Goal: Task Accomplishment & Management: Use online tool/utility

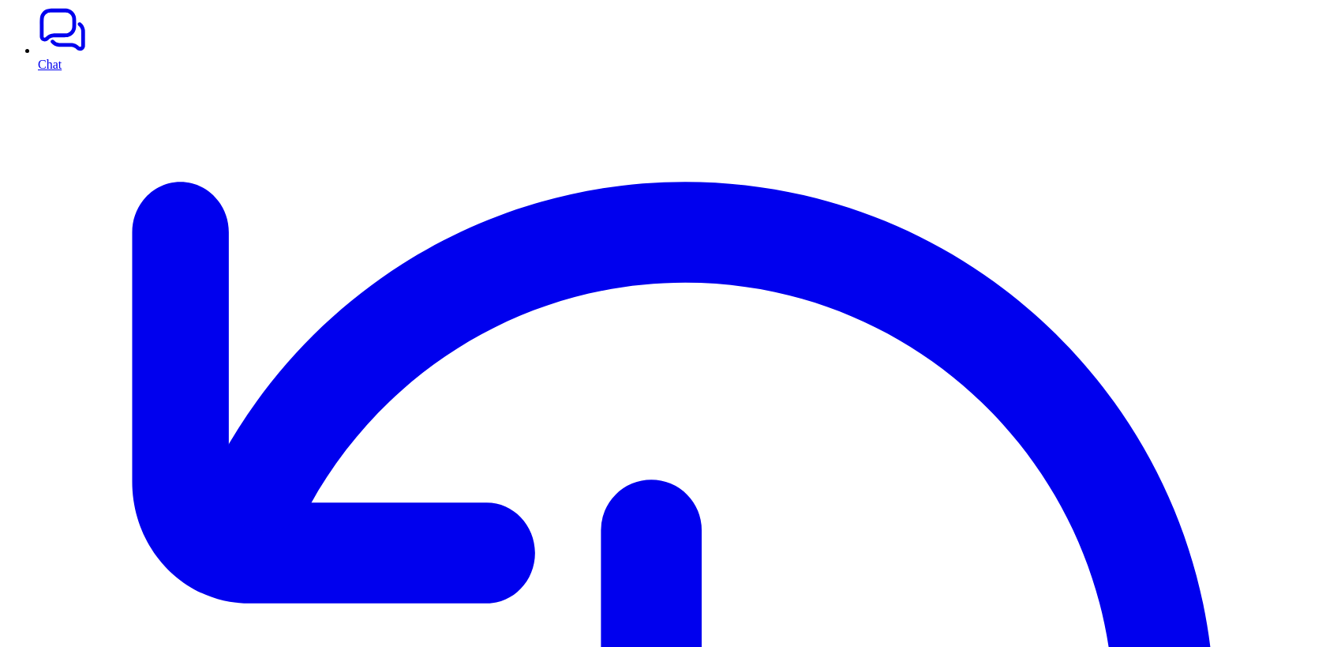
scroll to position [112, 0]
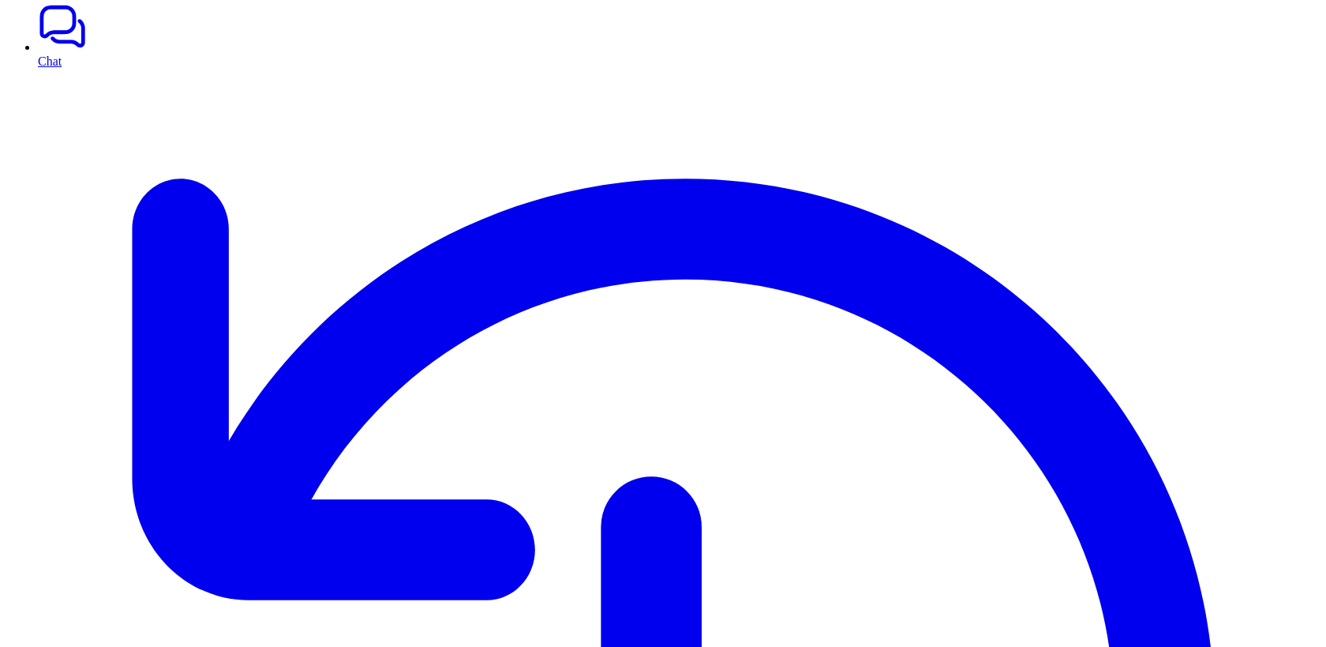
click at [75, 615] on span "1 error" at bounding box center [66, 611] width 37 height 21
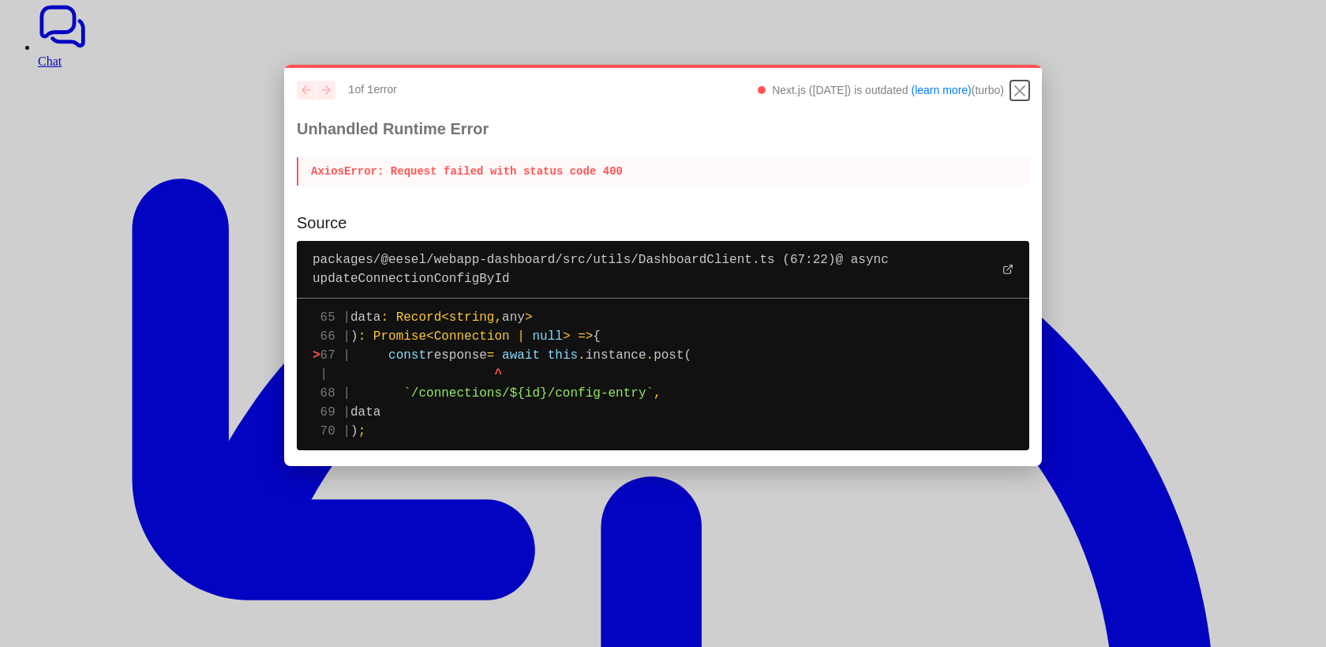
click at [1017, 91] on icon "Close" at bounding box center [1020, 90] width 19 height 19
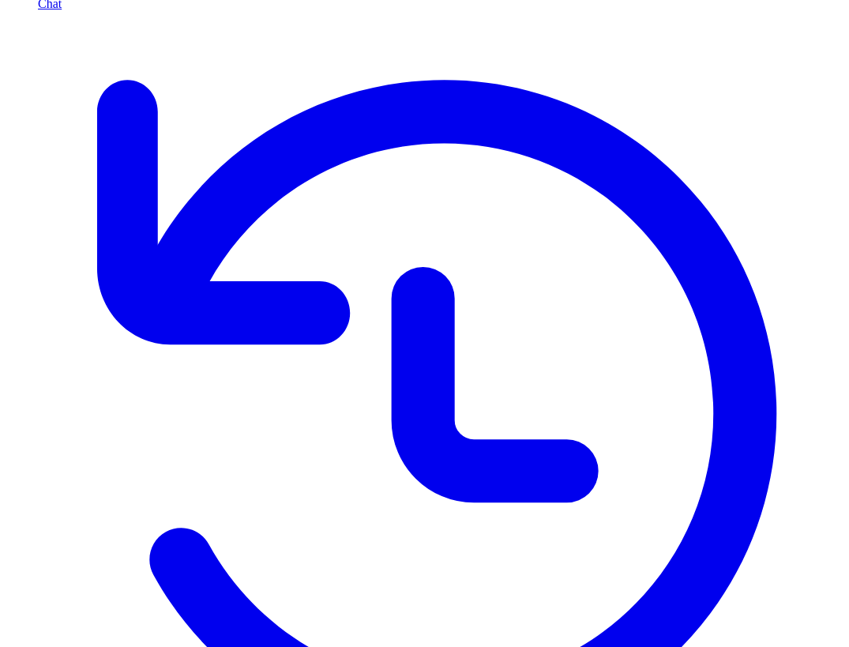
scroll to position [168, 0]
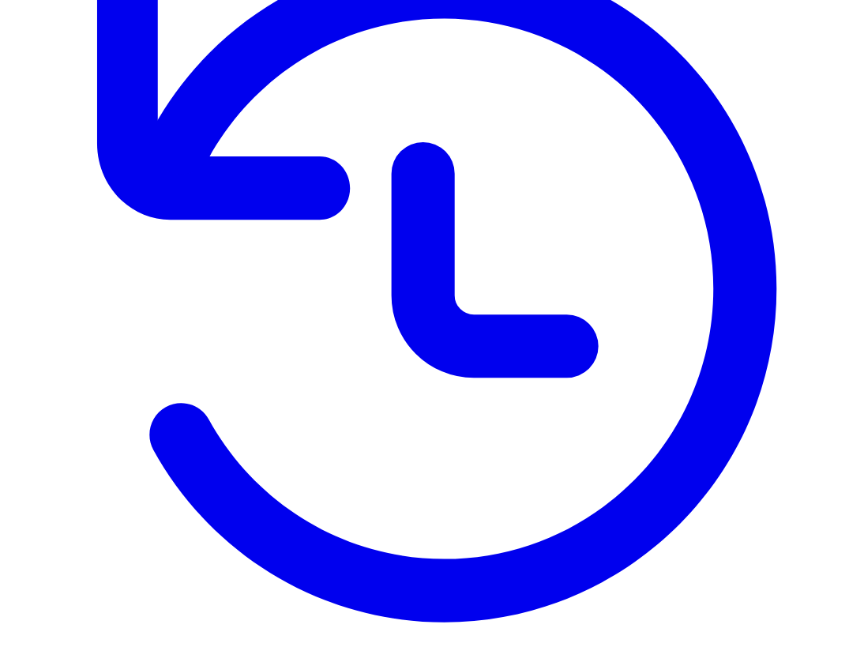
scroll to position [258, 0]
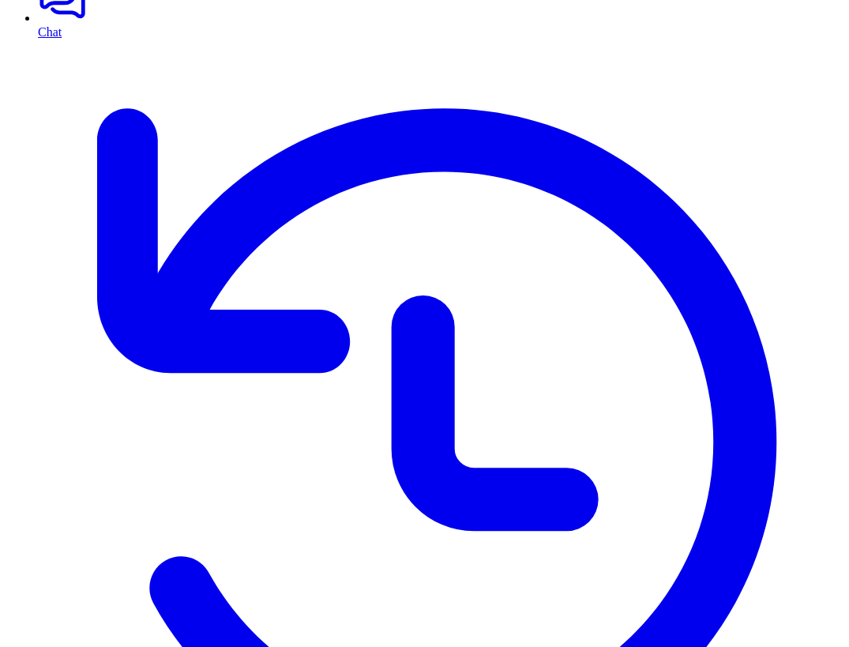
scroll to position [143, 0]
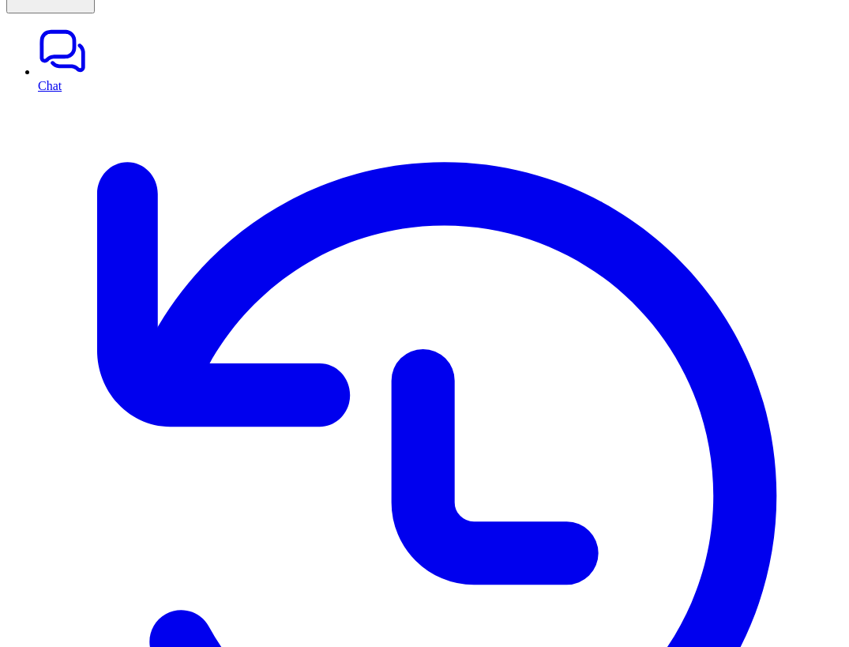
scroll to position [89, 0]
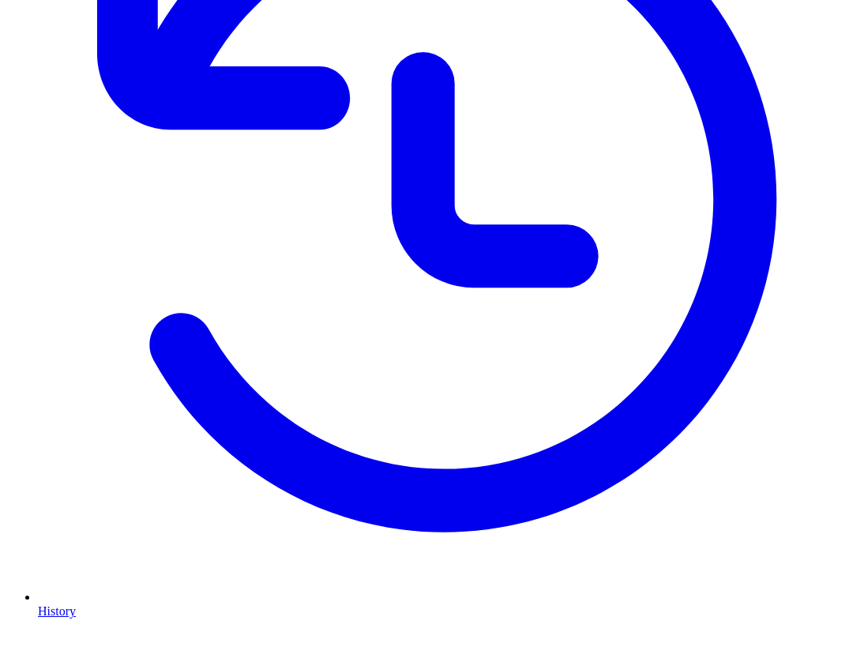
scroll to position [462, 0]
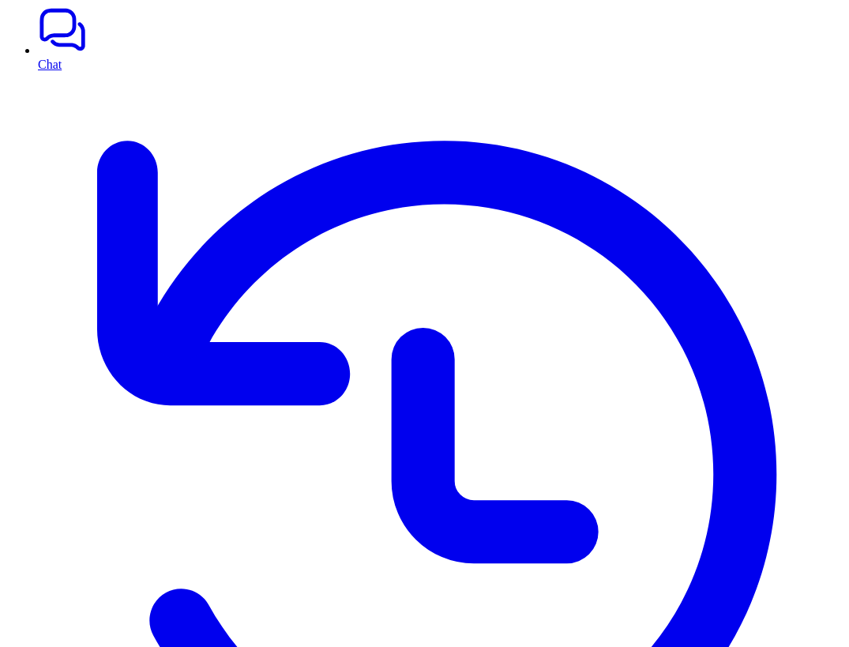
scroll to position [158, 0]
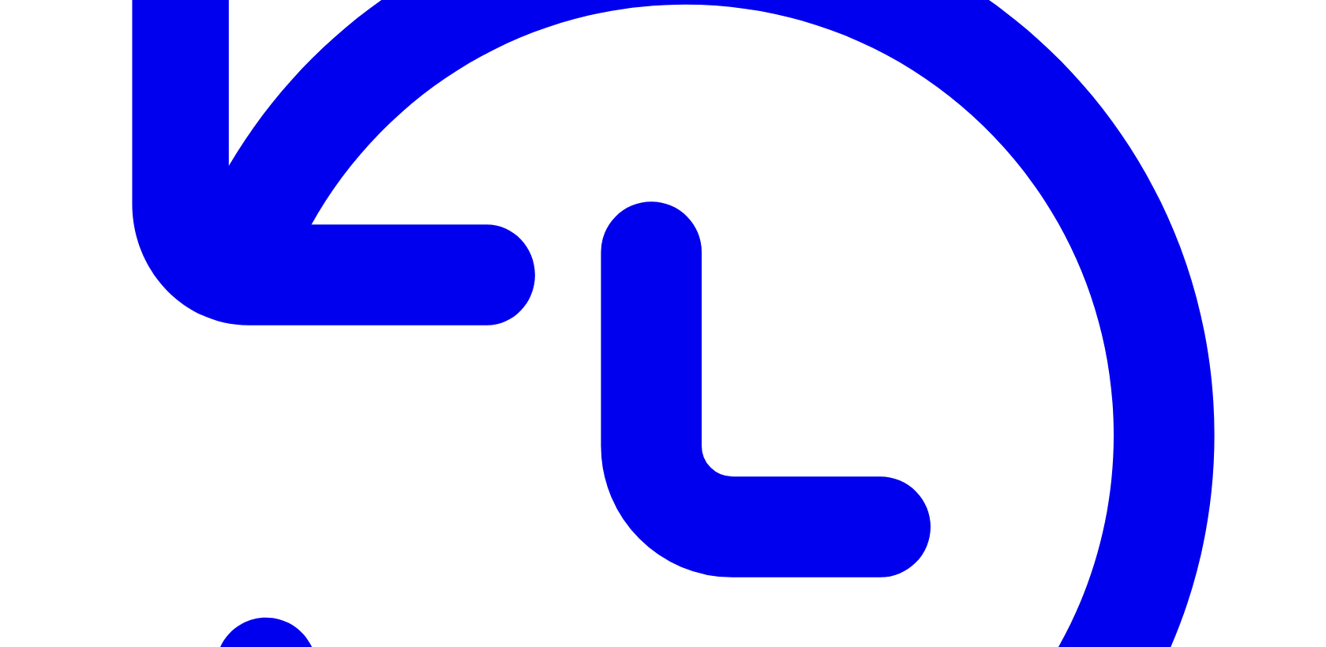
scroll to position [445, 0]
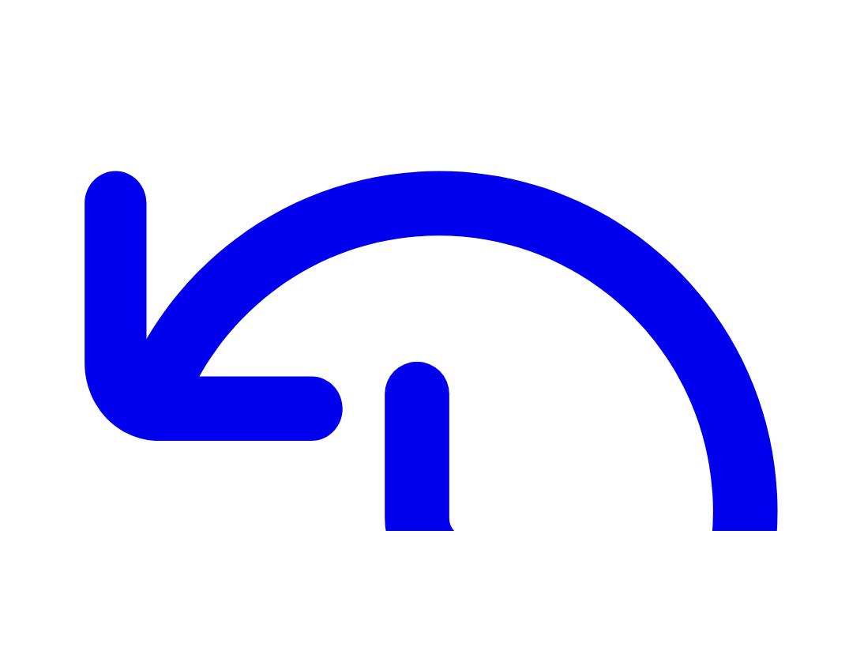
scroll to position [213, 0]
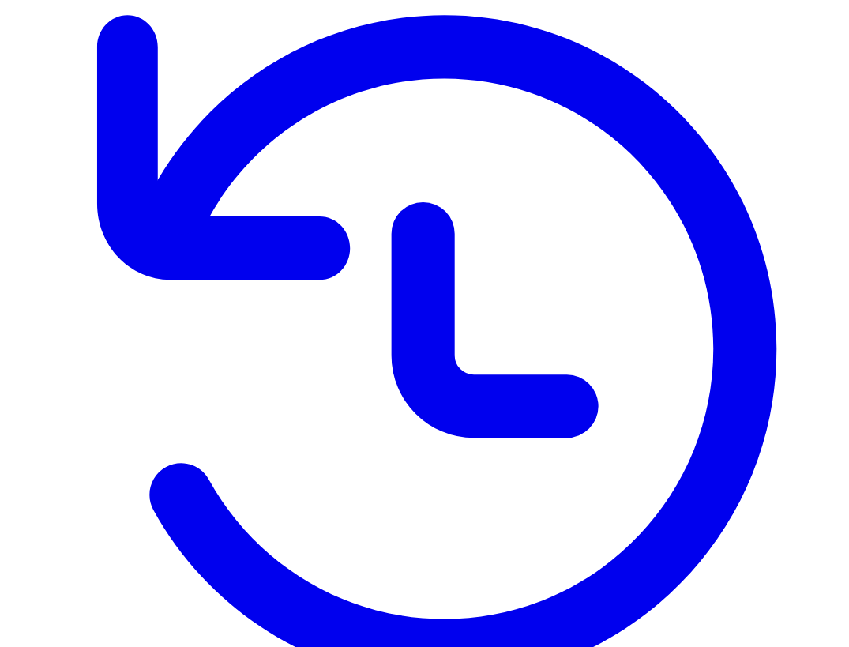
scroll to position [234, 0]
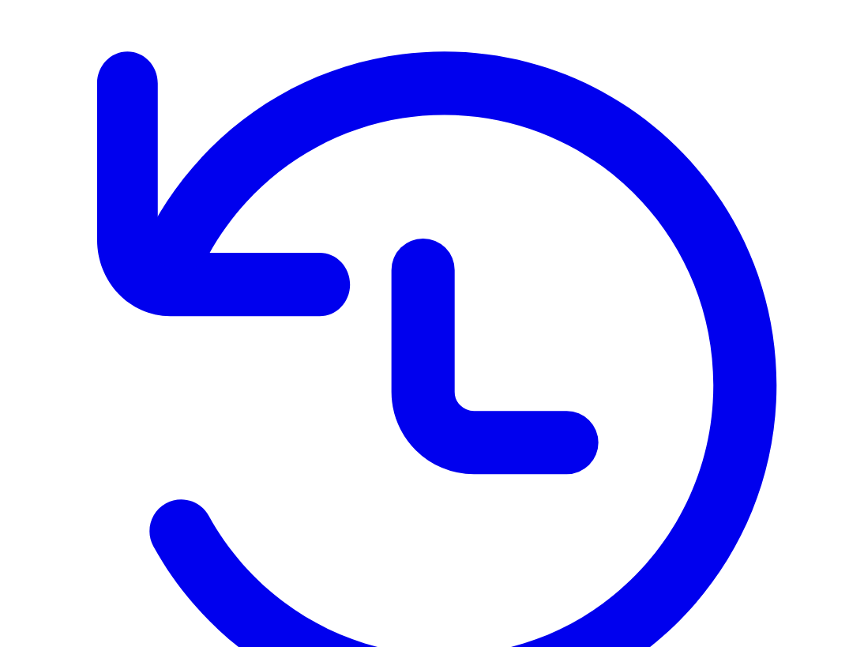
scroll to position [180, 0]
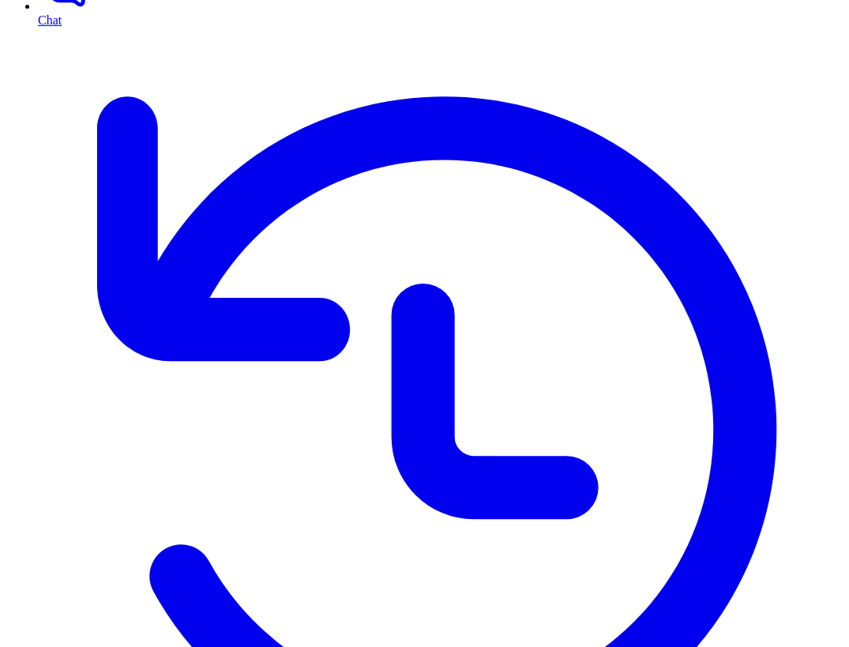
scroll to position [164, 0]
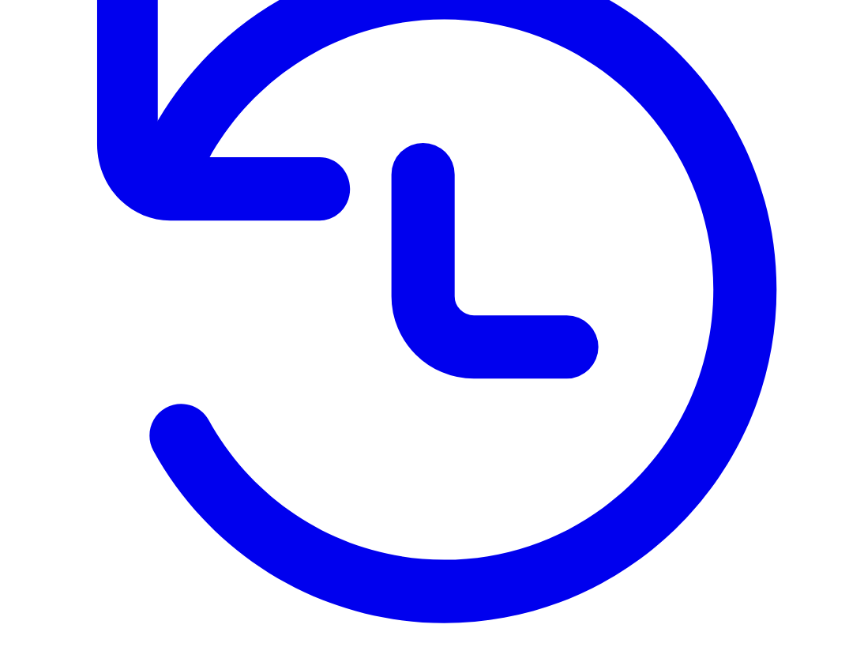
scroll to position [231, 0]
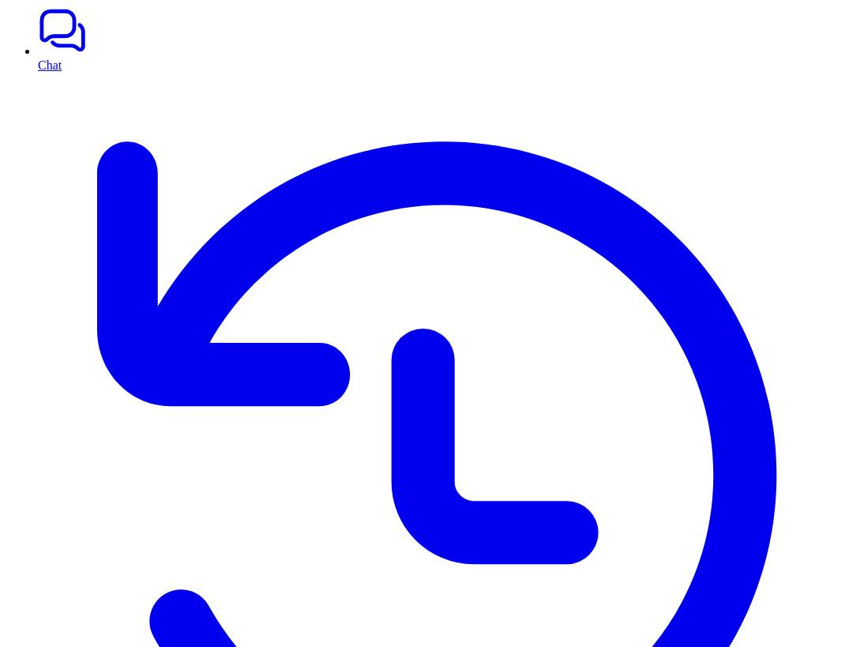
scroll to position [109, 0]
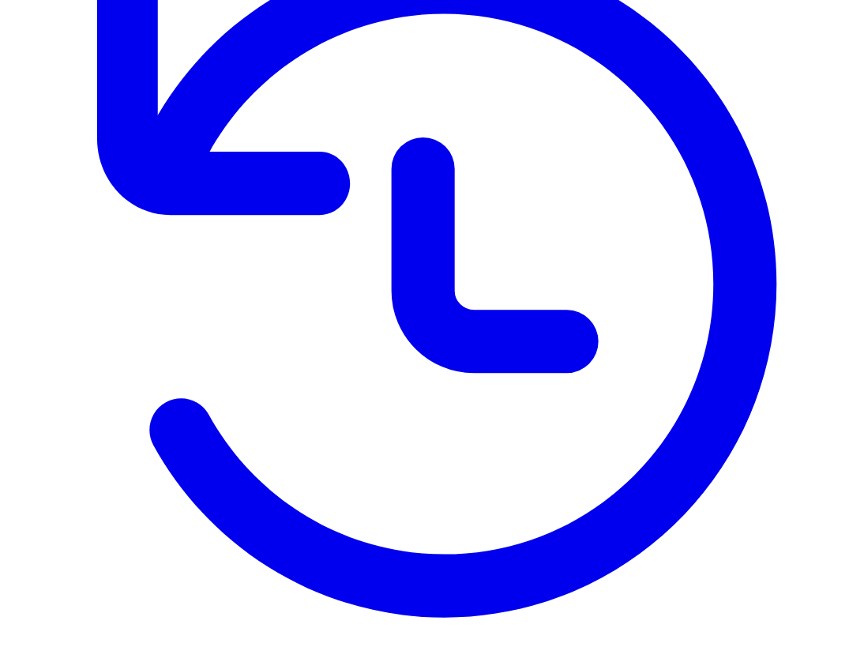
scroll to position [317, 0]
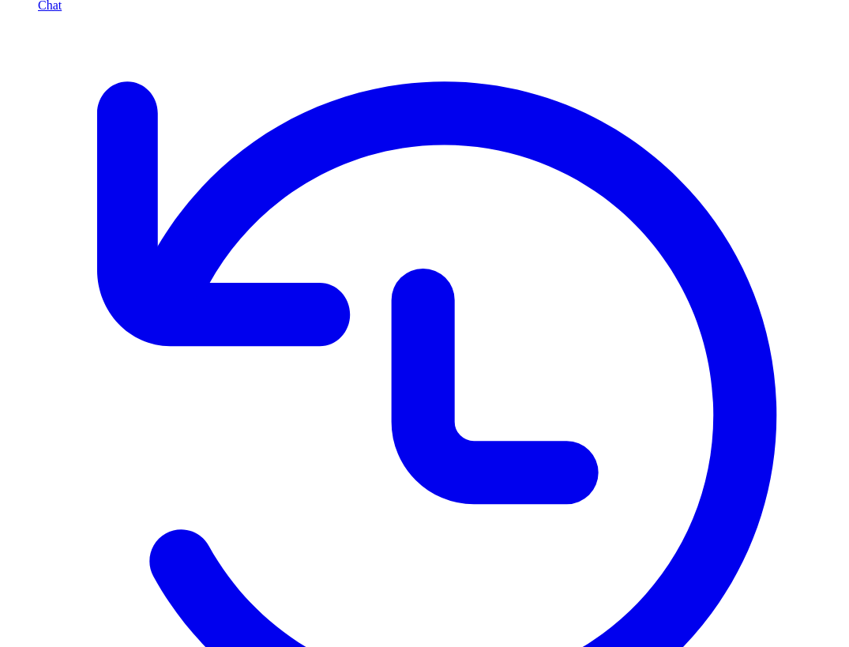
scroll to position [173, 0]
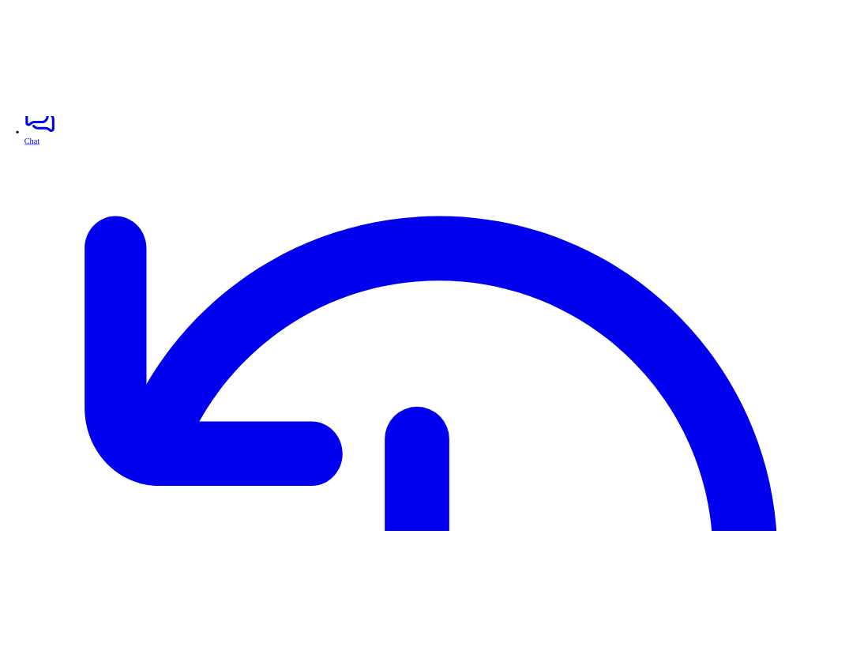
scroll to position [123, 0]
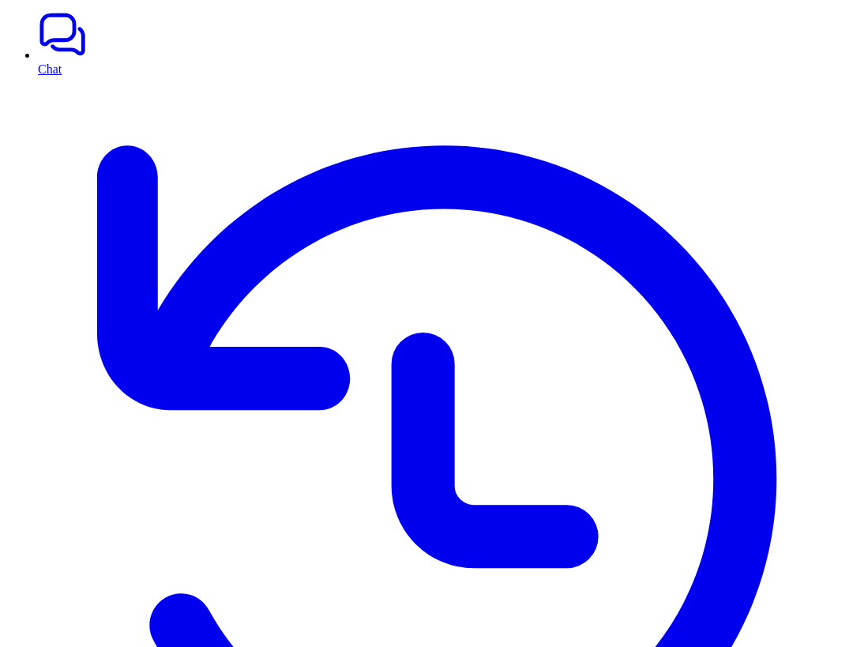
scroll to position [121, 0]
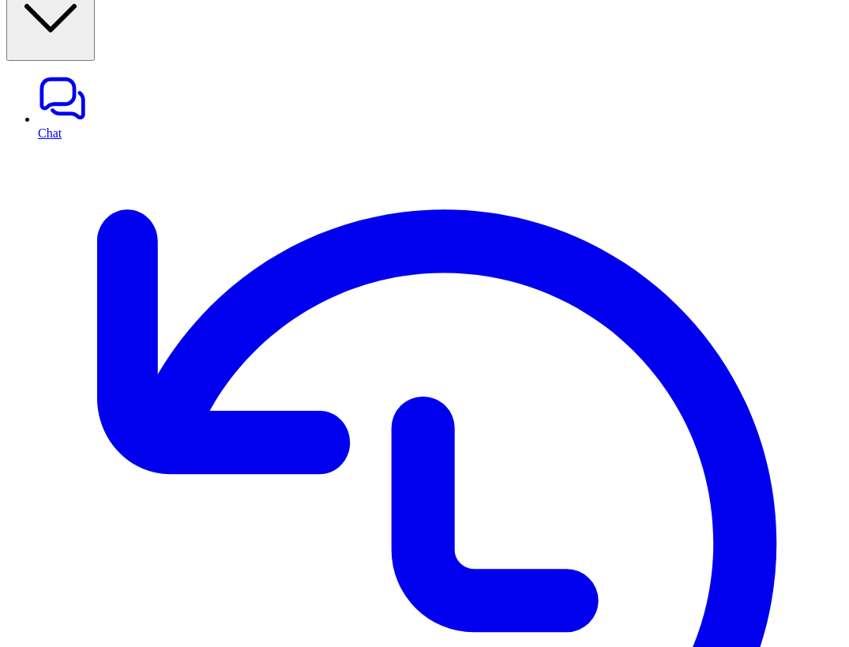
scroll to position [39, 0]
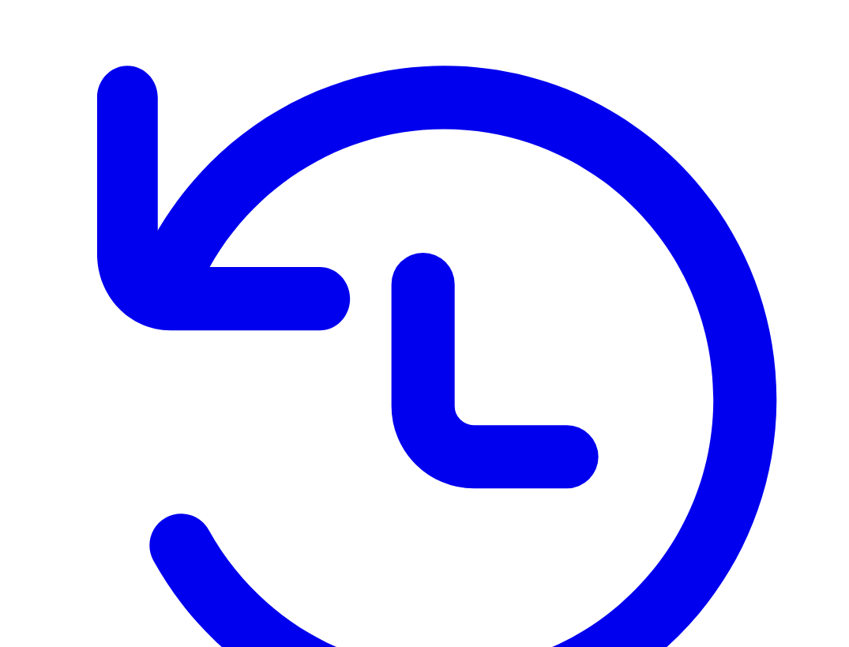
scroll to position [178, 0]
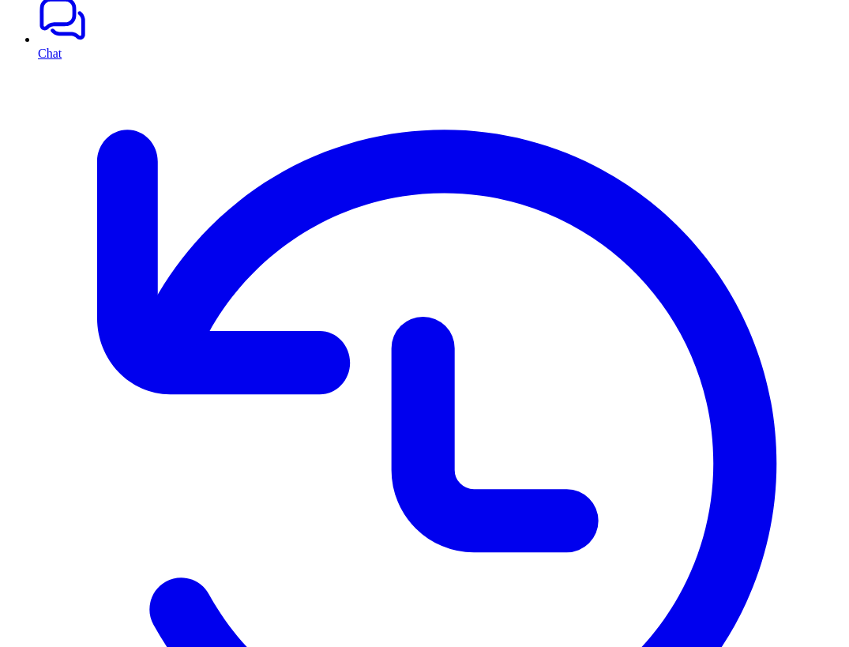
scroll to position [123, 0]
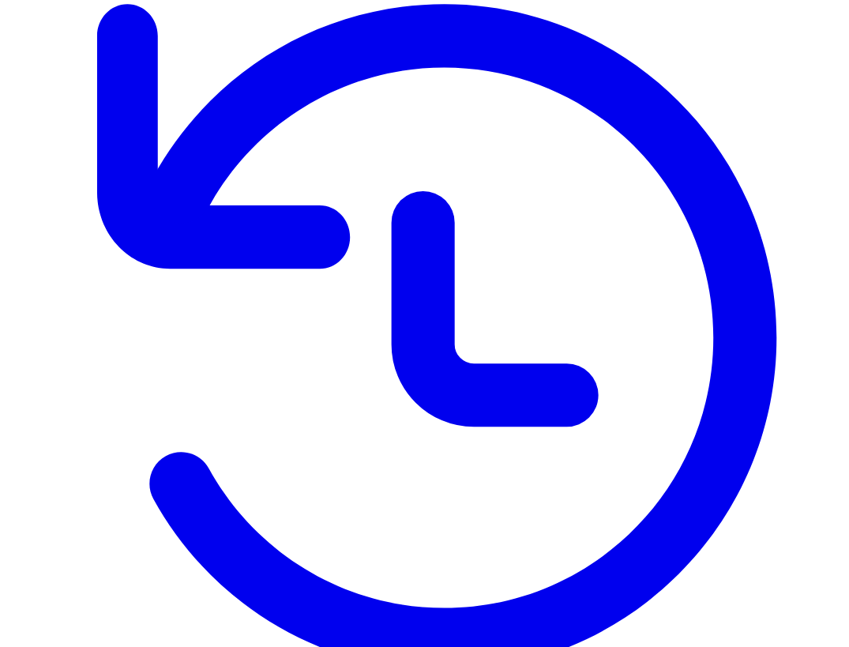
scroll to position [268, 0]
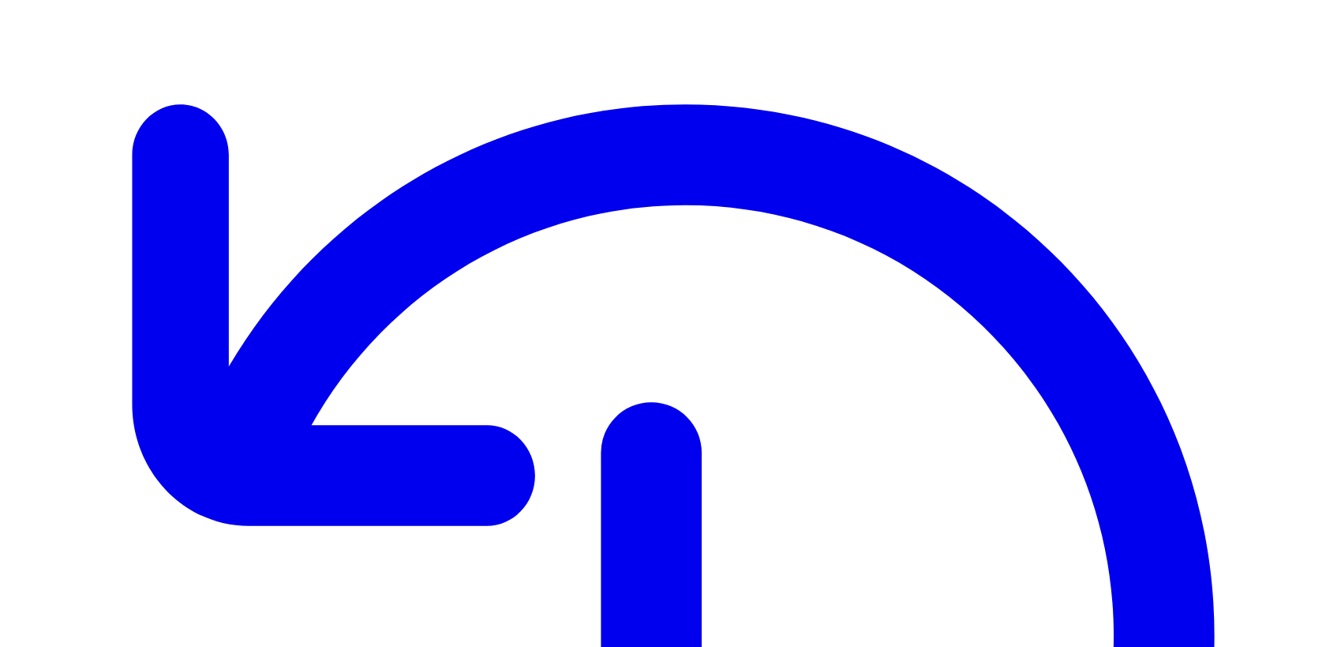
scroll to position [194, 0]
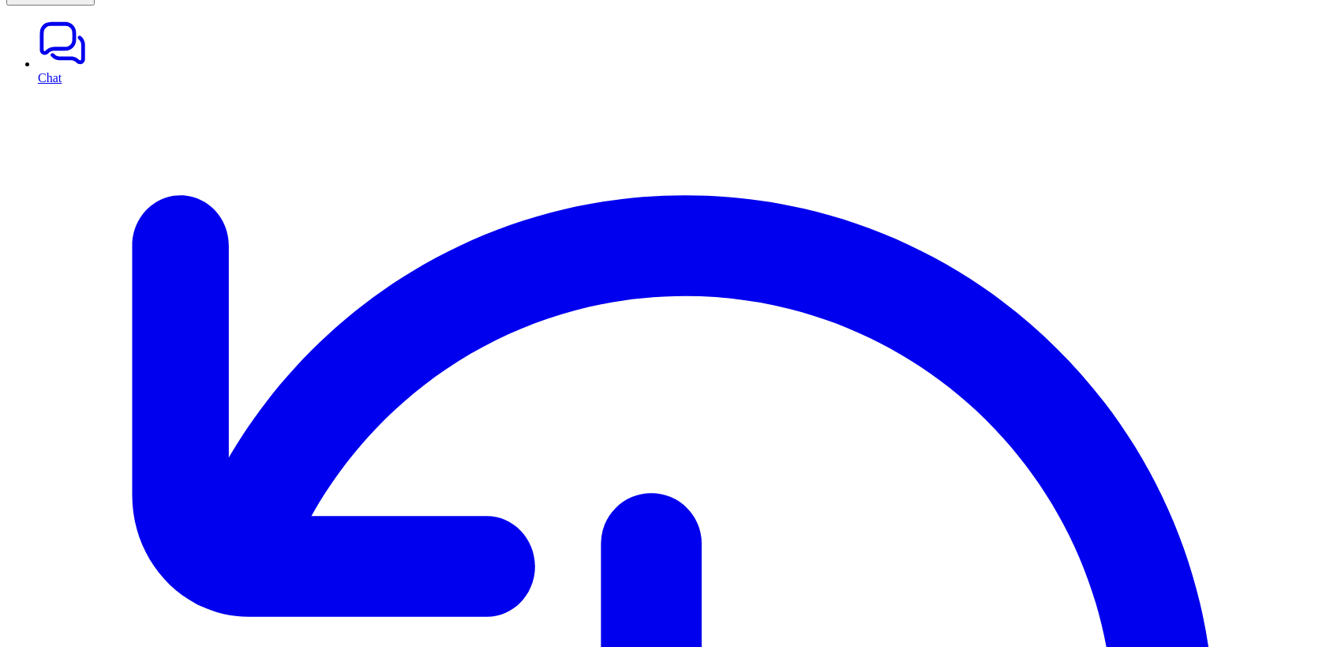
scroll to position [88, 0]
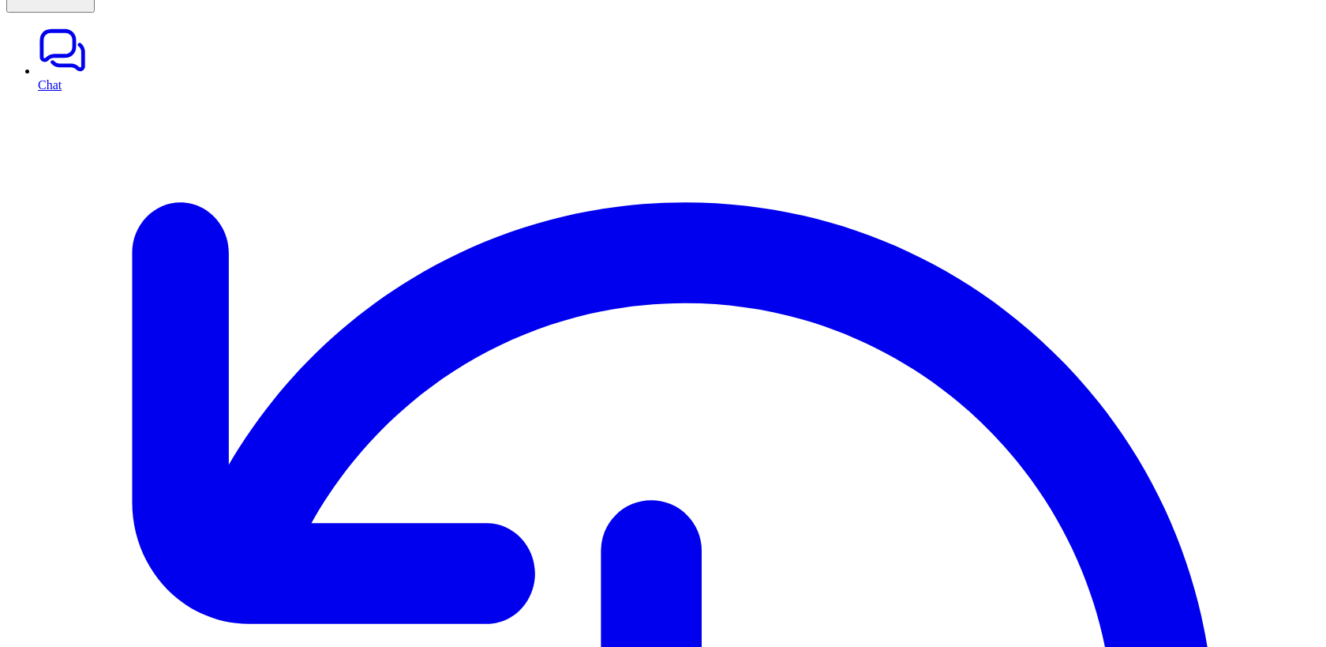
drag, startPoint x: 253, startPoint y: 304, endPoint x: 494, endPoint y: 304, distance: 241.6
copy p "Should the AI agent leave public replies?"
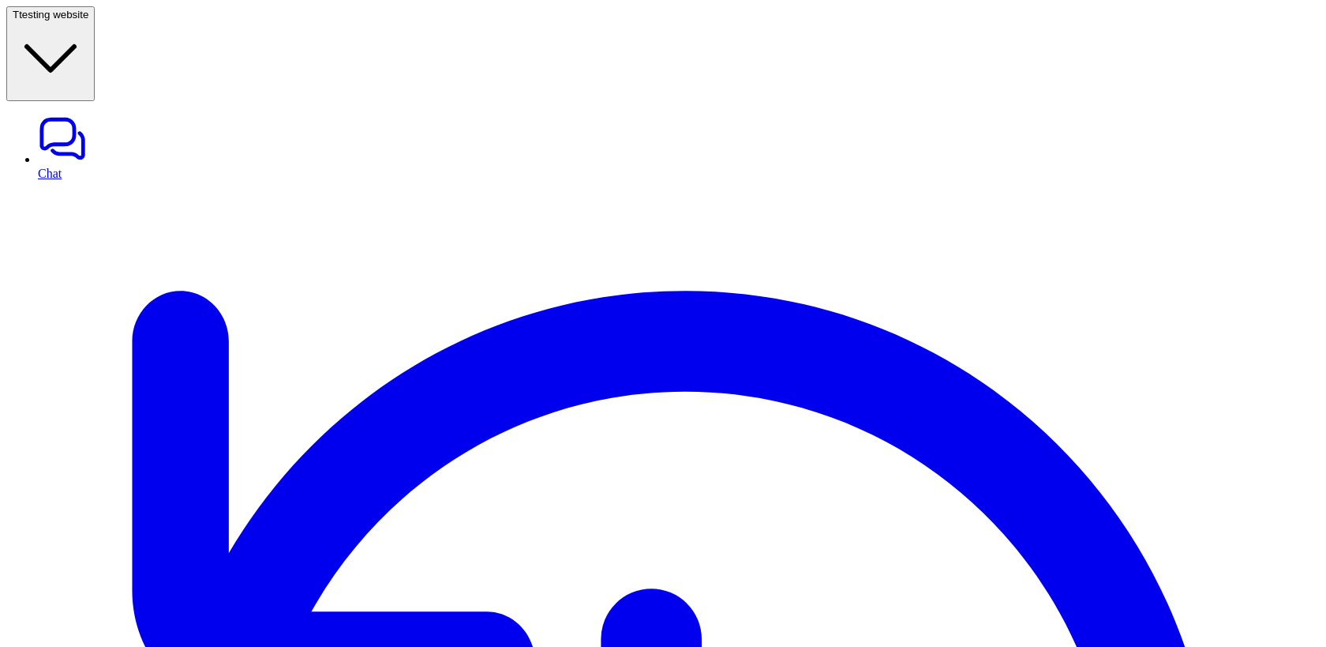
scroll to position [167, 0]
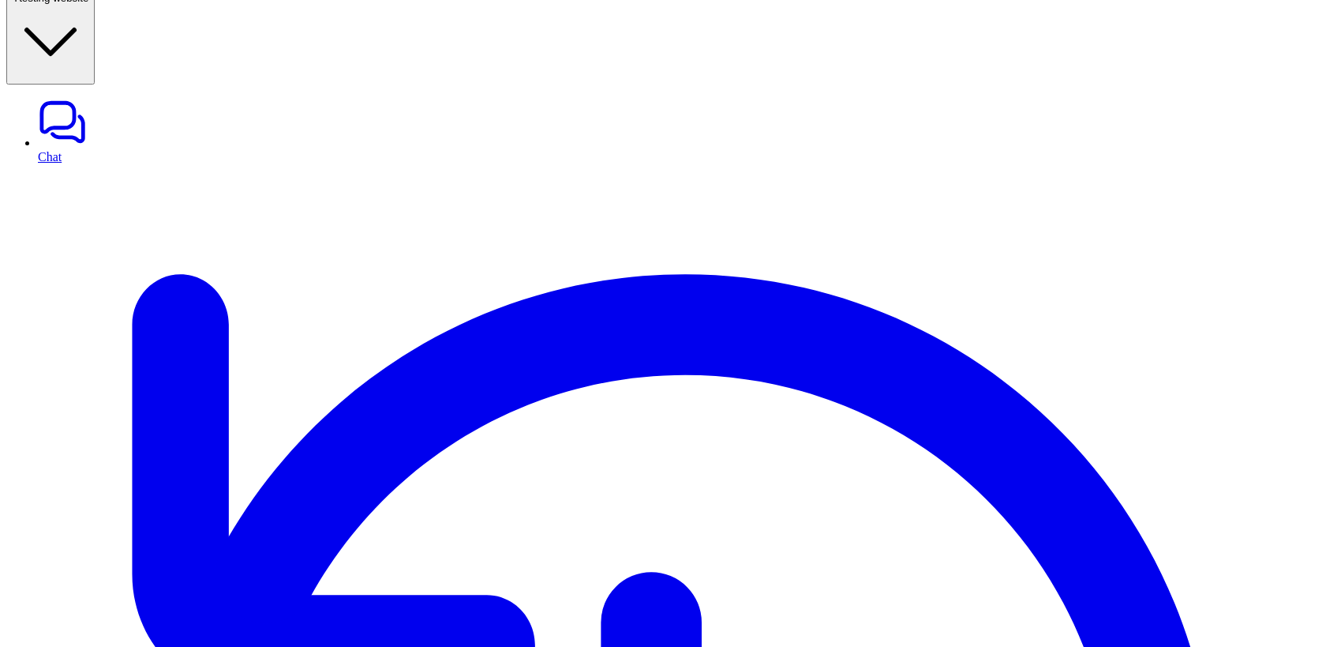
scroll to position [14, 0]
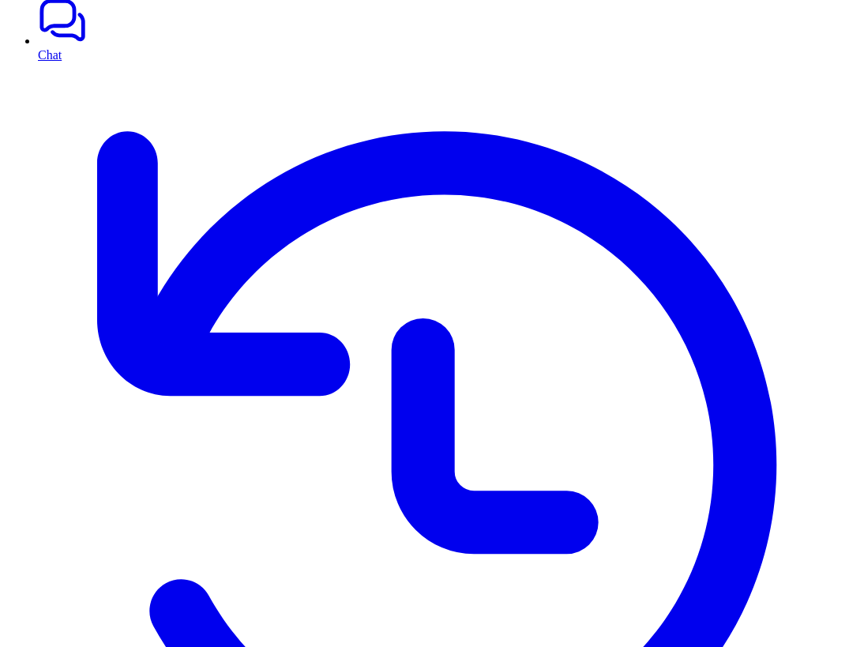
scroll to position [119, 0]
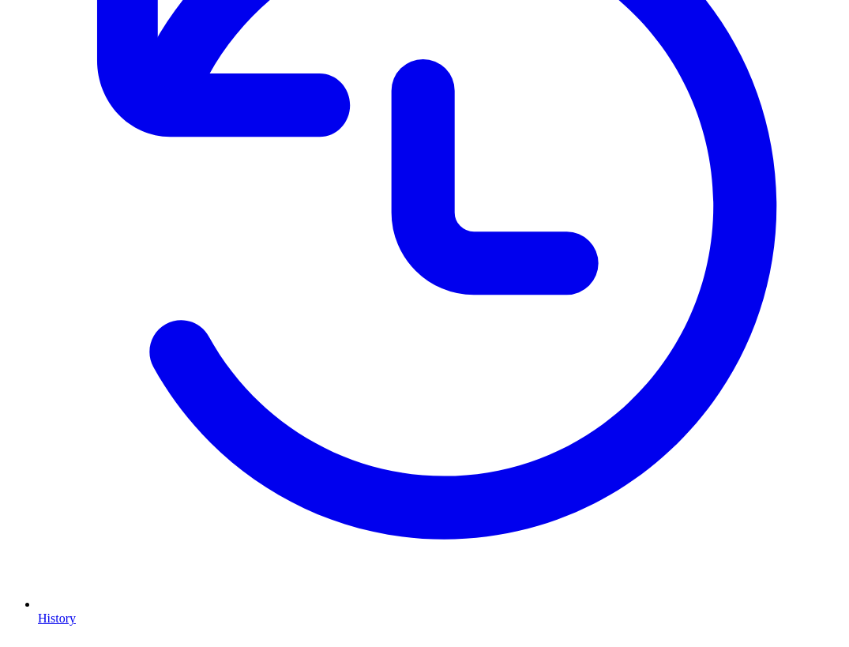
scroll to position [416, 0]
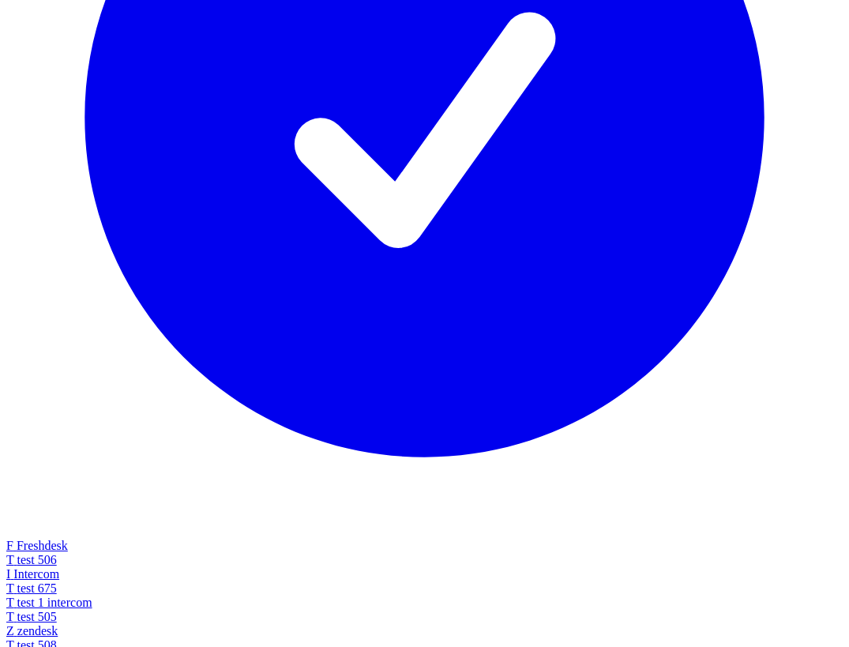
scroll to position [878, 0]
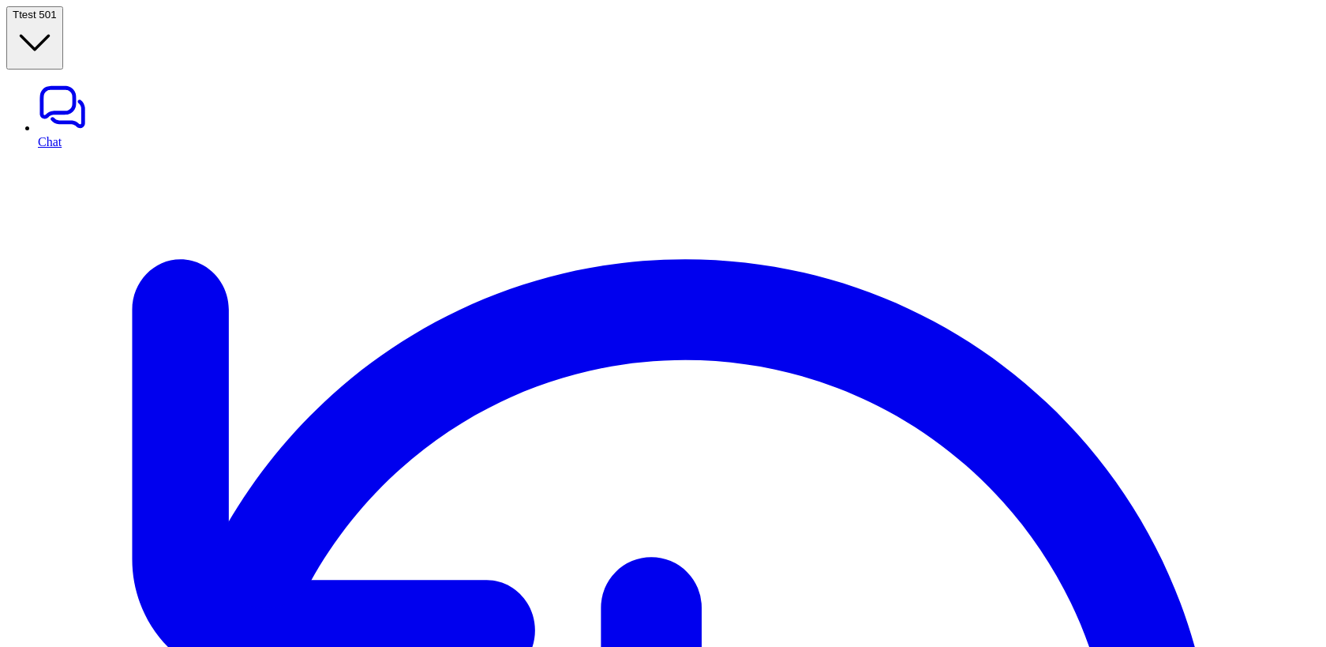
type input "*********"
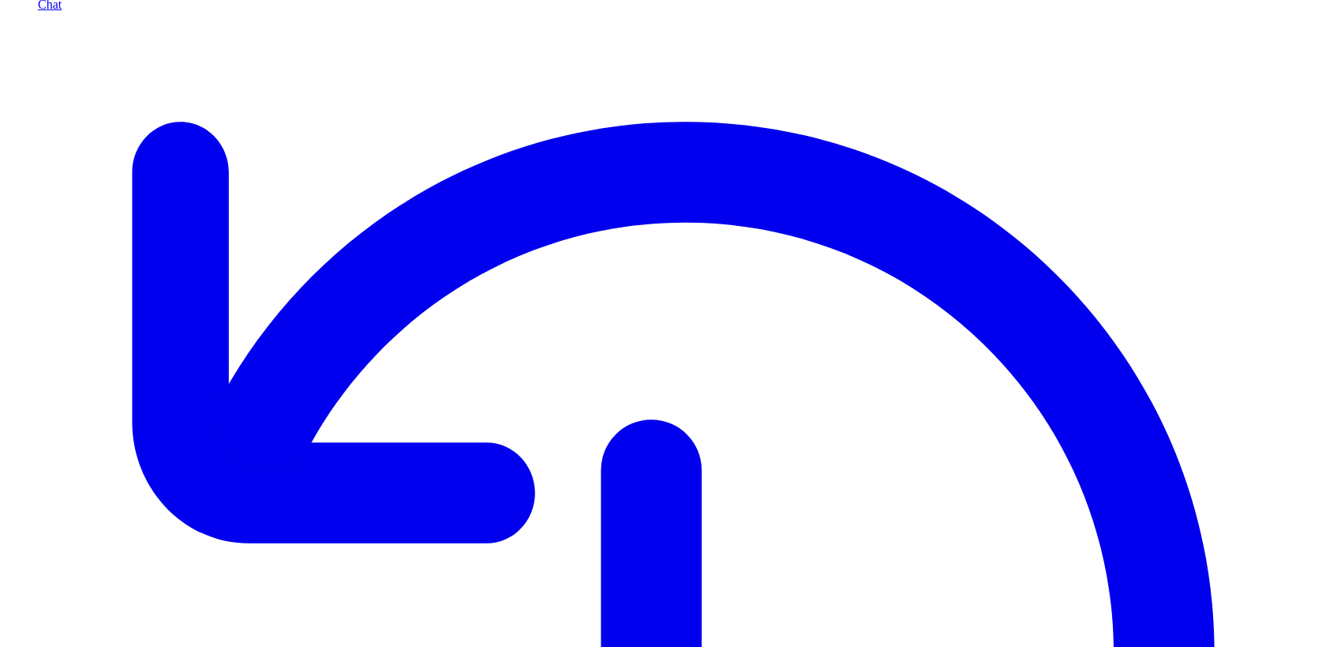
scroll to position [133, 0]
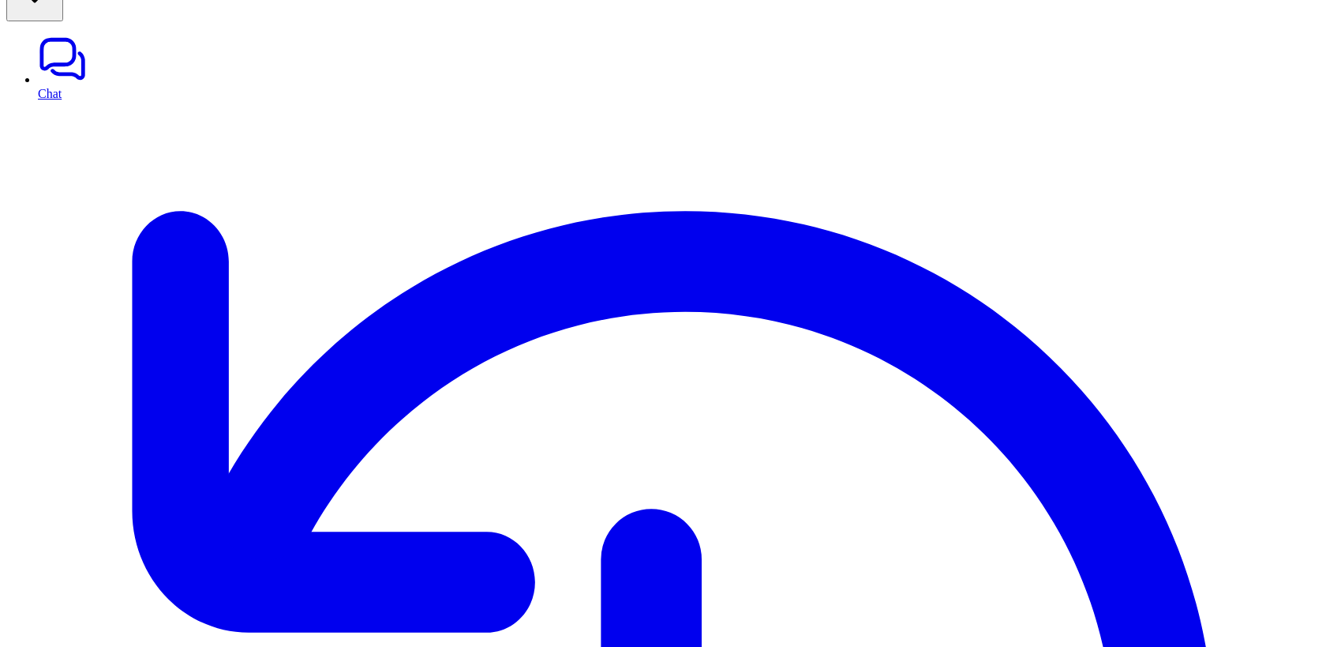
scroll to position [52, 0]
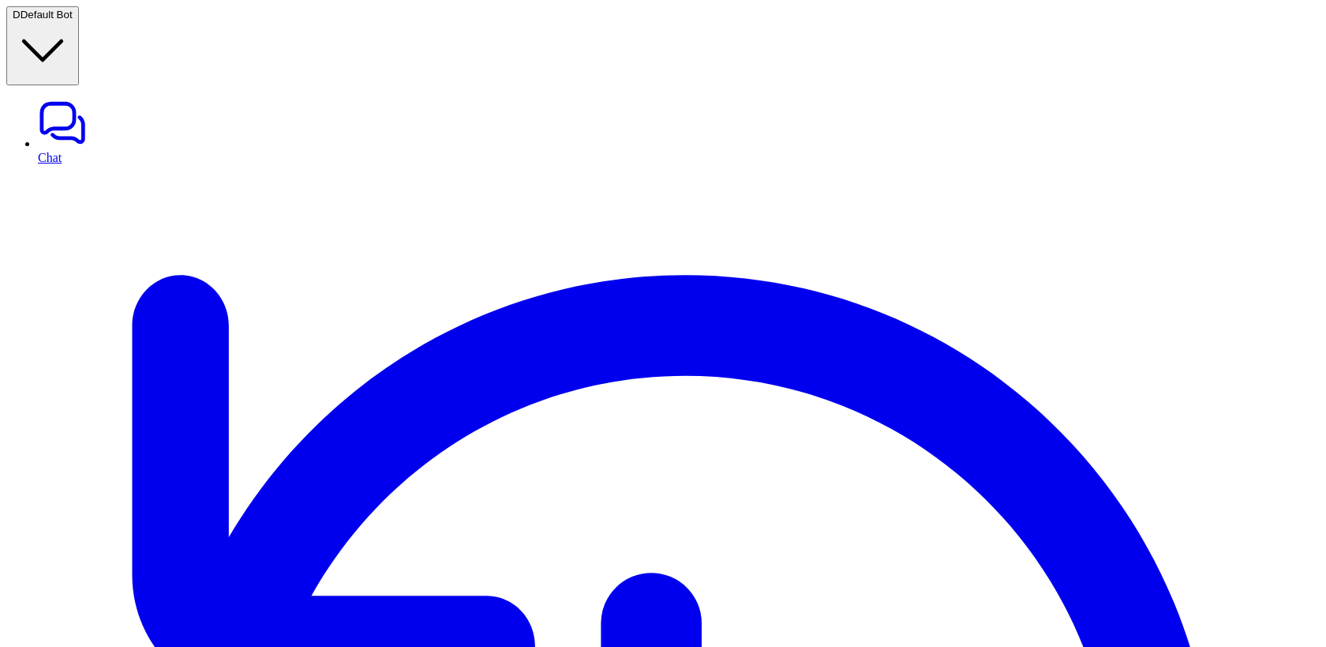
type textarea "**********"
click at [79, 23] on button "D Default Bot" at bounding box center [42, 45] width 73 height 79
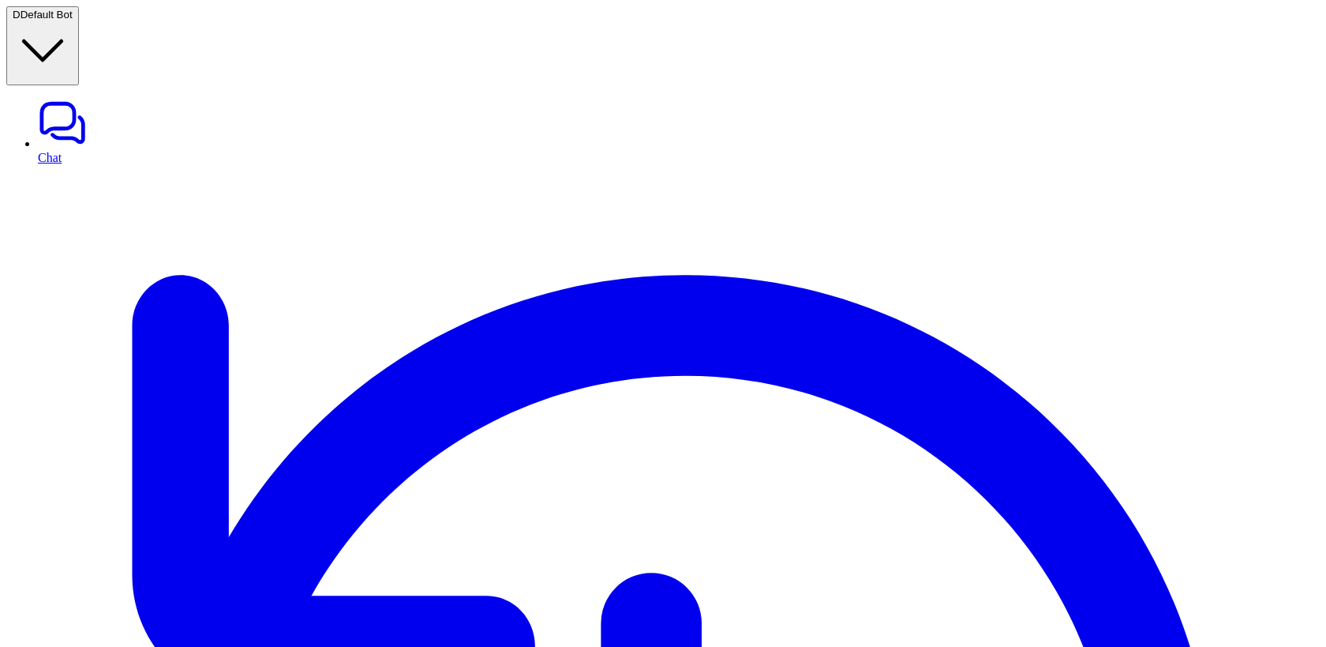
type input "*******"
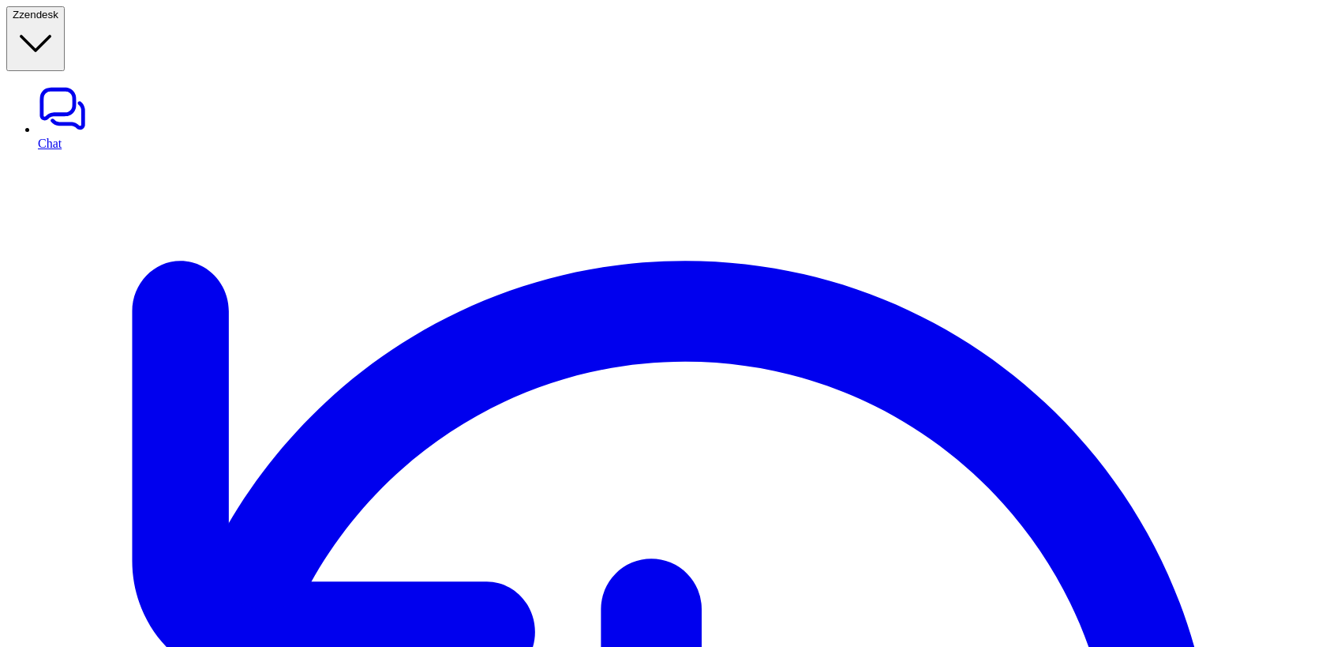
type textarea "**********"
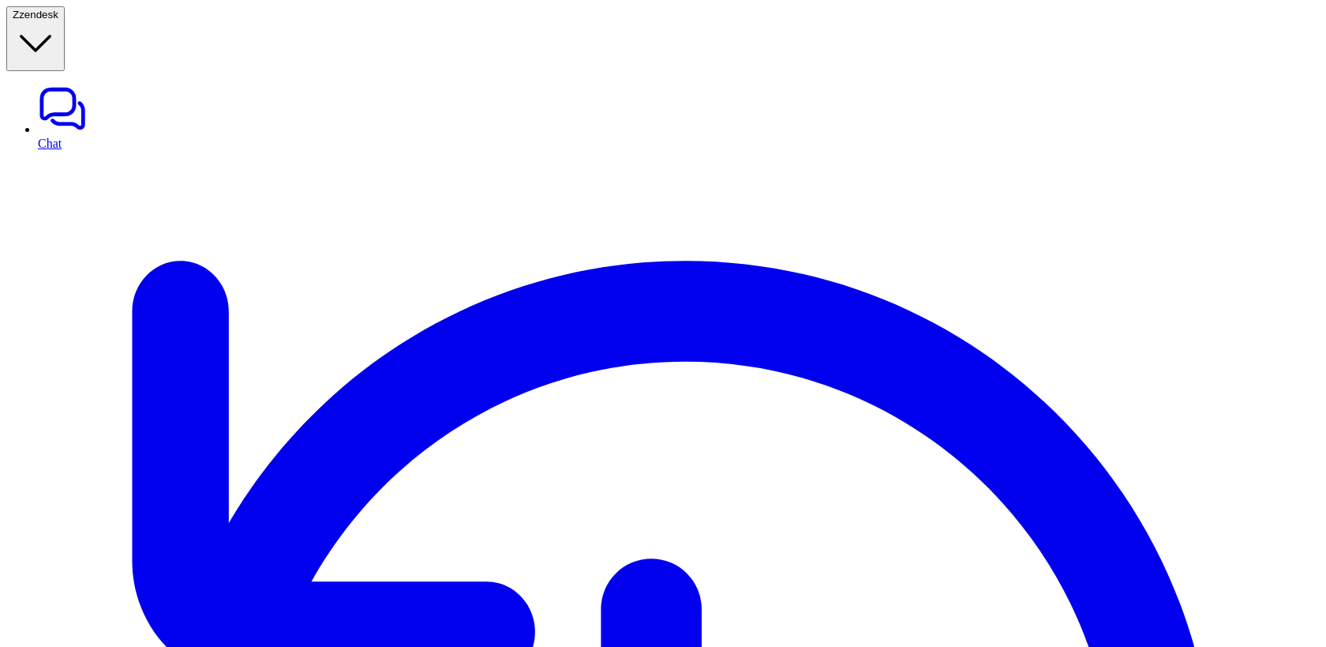
type input "*********"
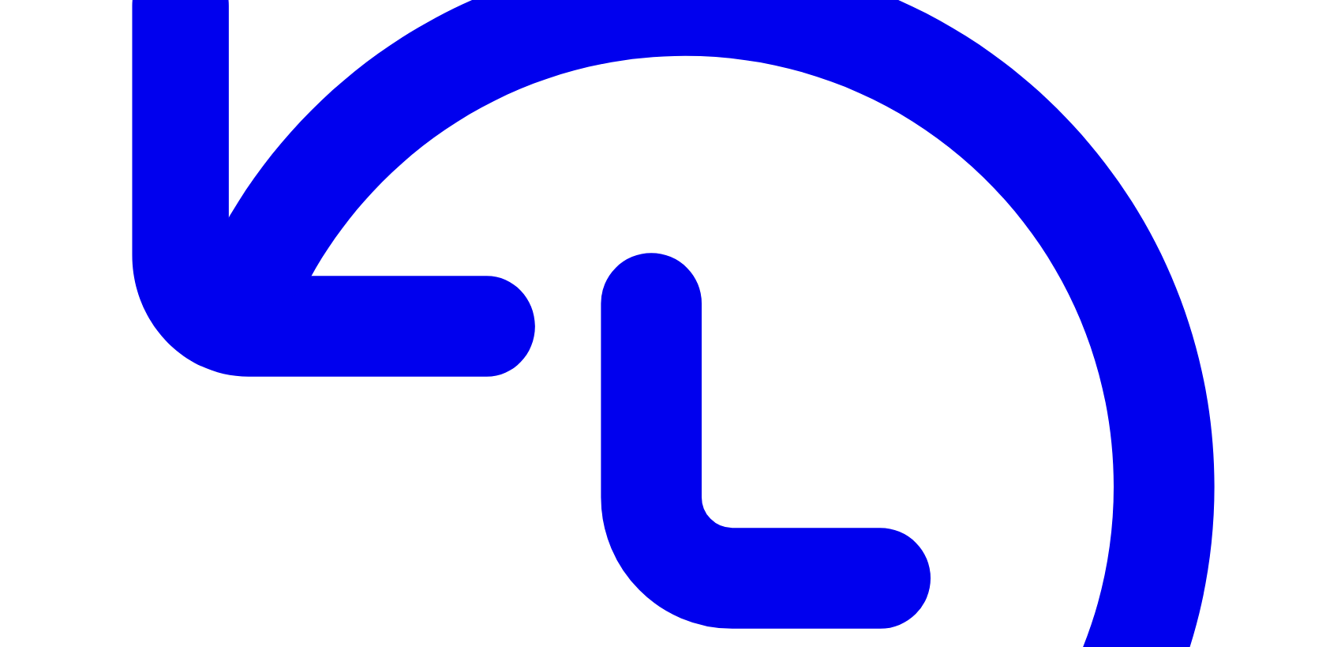
scroll to position [292, 0]
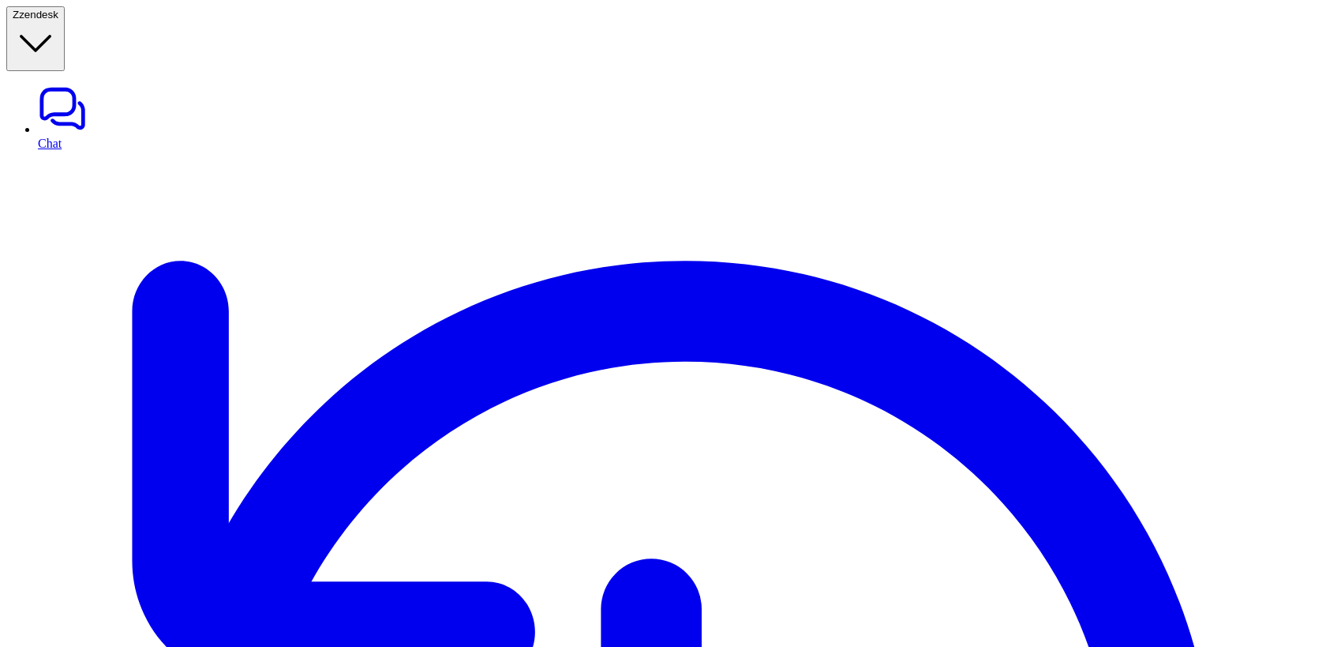
click at [58, 21] on span "zendesk" at bounding box center [38, 15] width 39 height 12
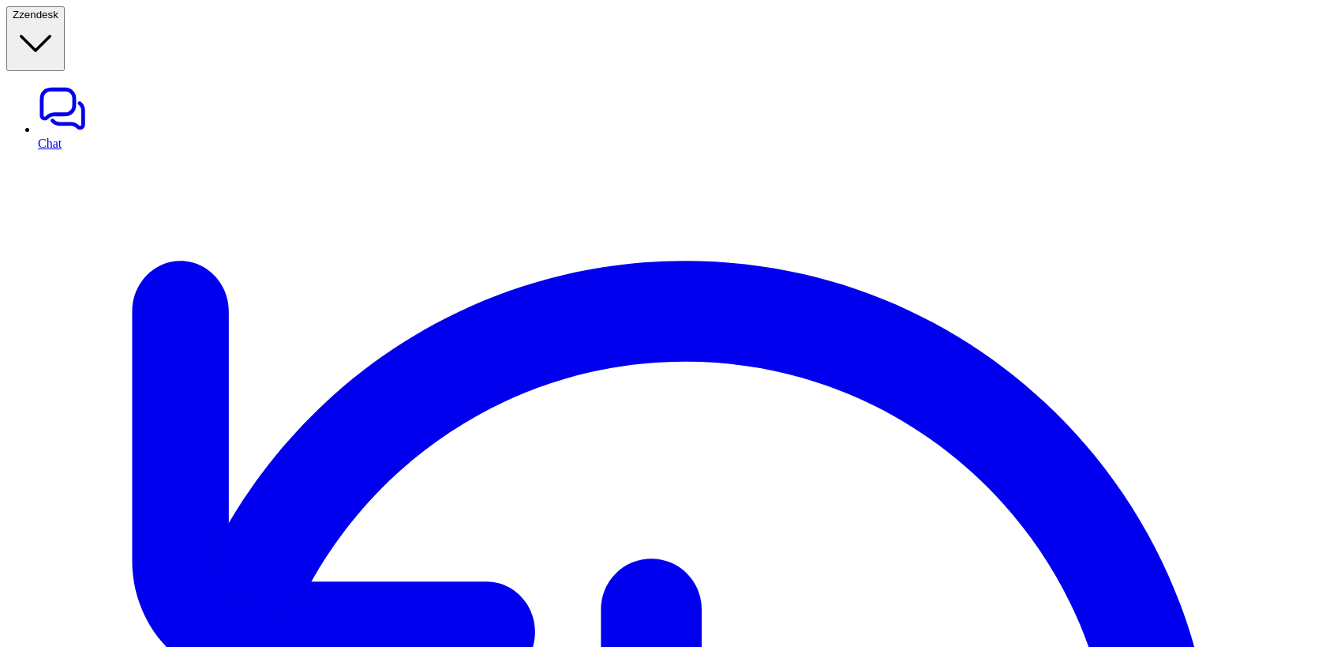
type input "*********"
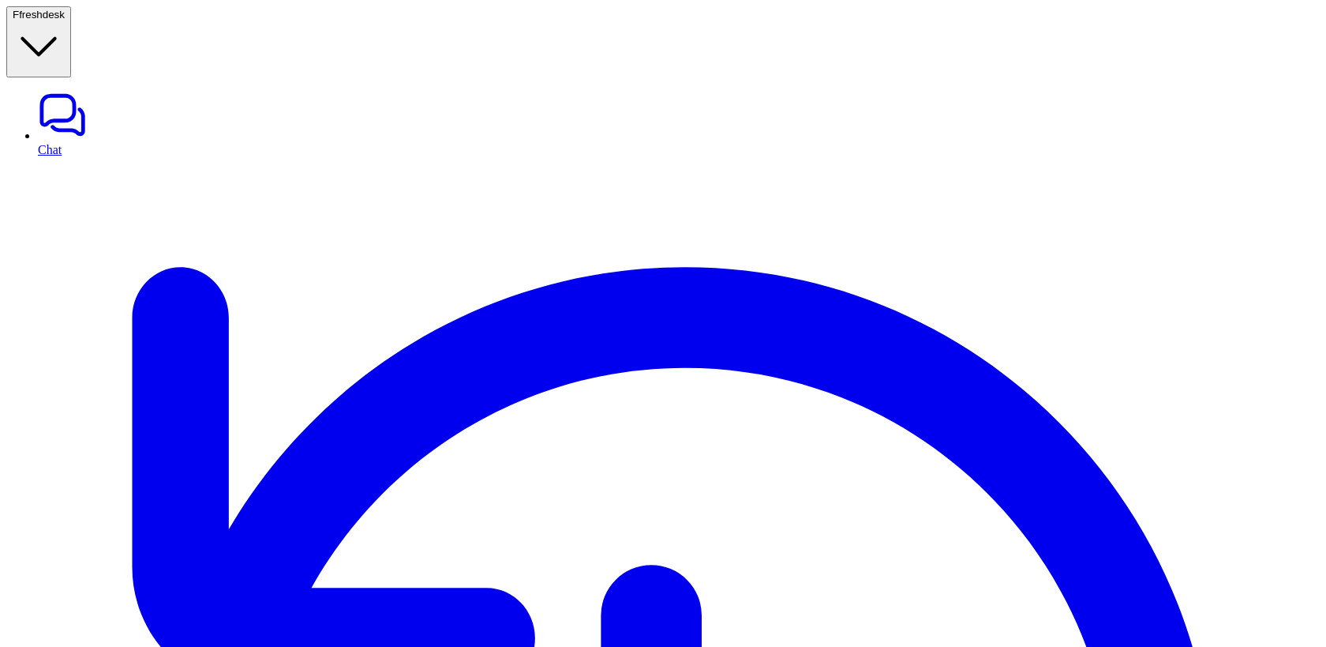
type textarea "**********"
click at [71, 22] on button "F freshdesk" at bounding box center [38, 41] width 65 height 71
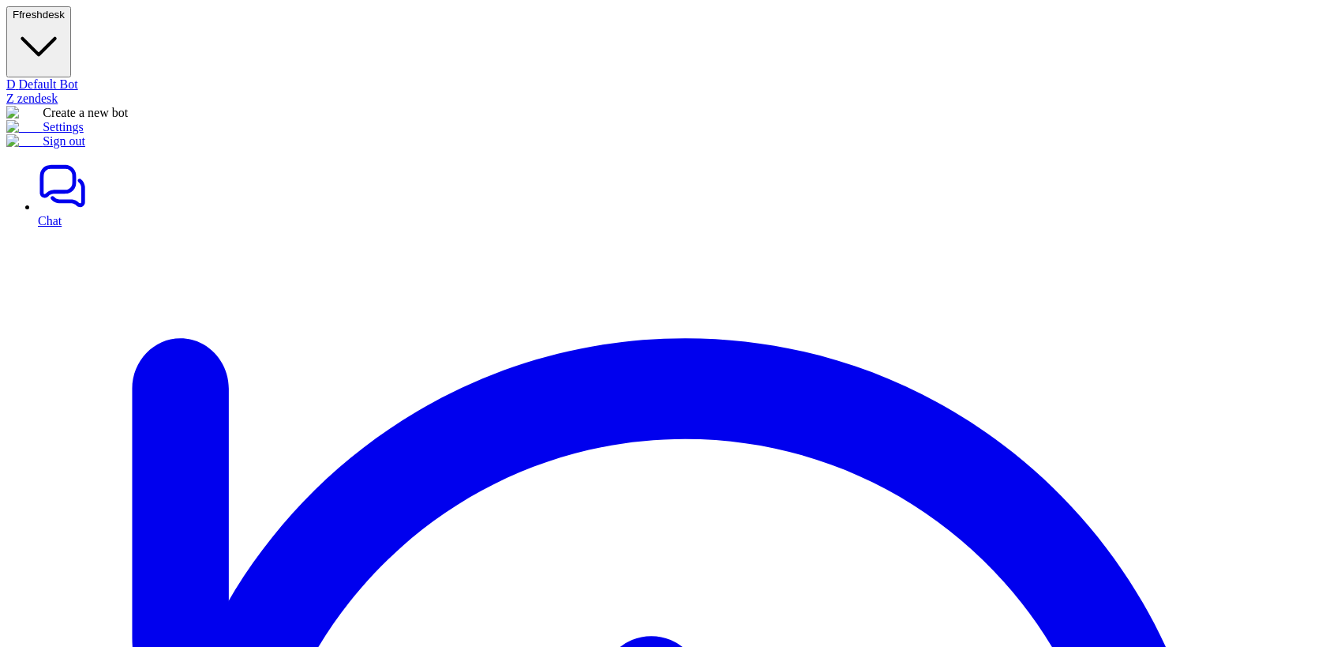
click at [66, 92] on div "Z zendesk" at bounding box center [663, 99] width 1314 height 14
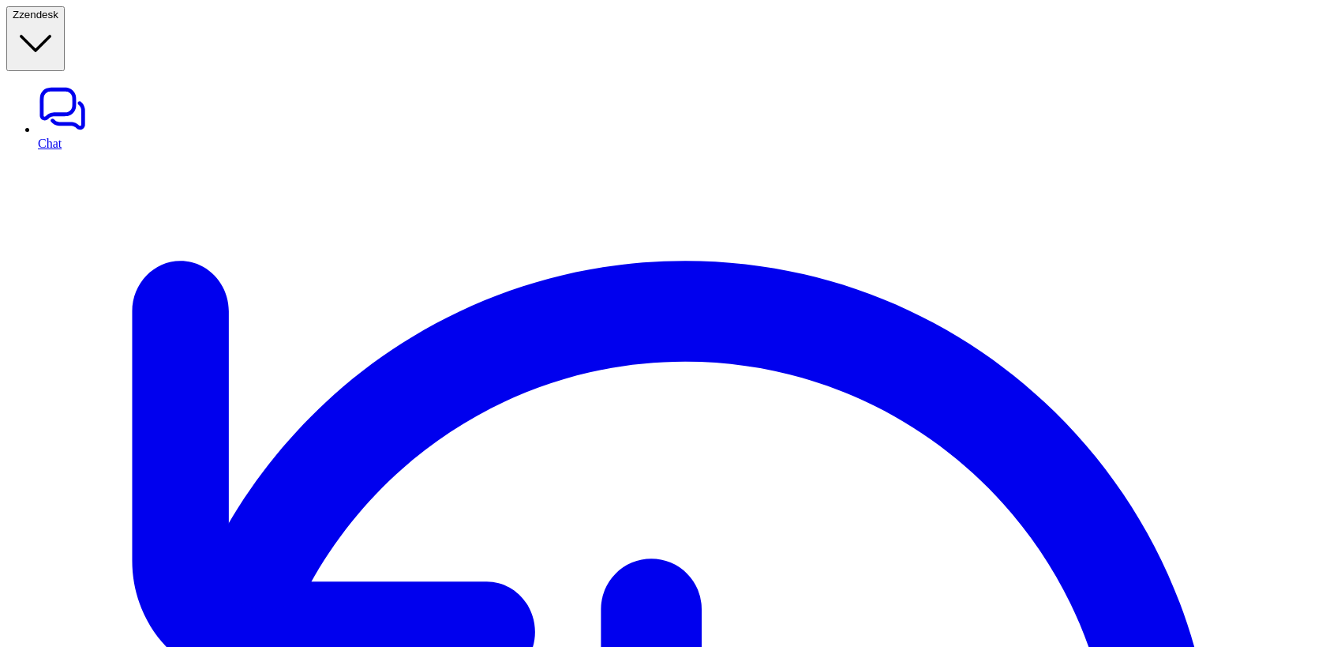
type textarea "**********"
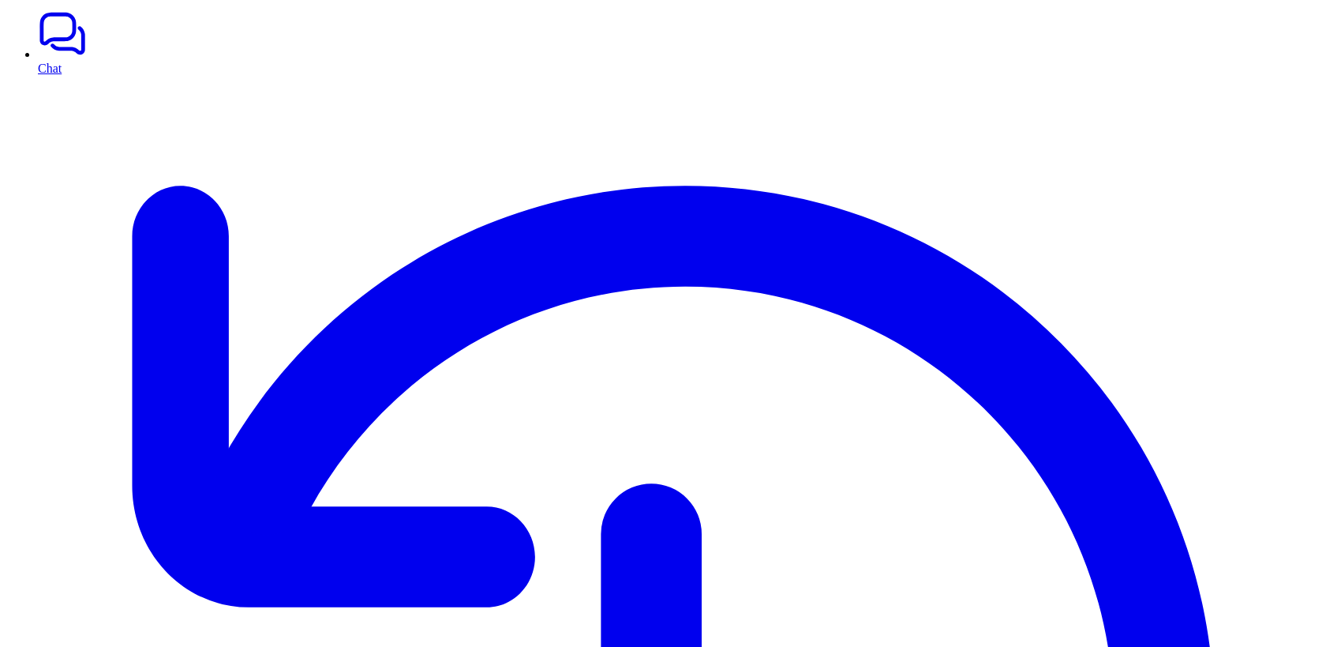
scroll to position [76, 0]
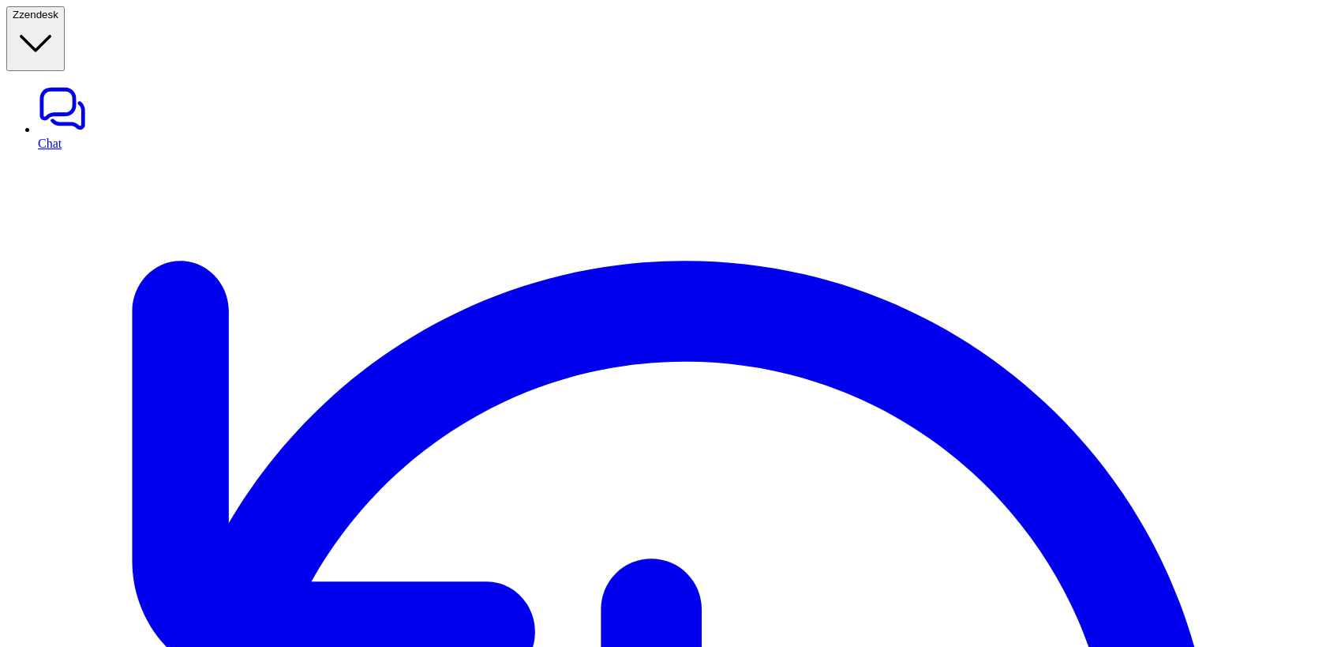
scroll to position [38, 0]
type textarea "**********"
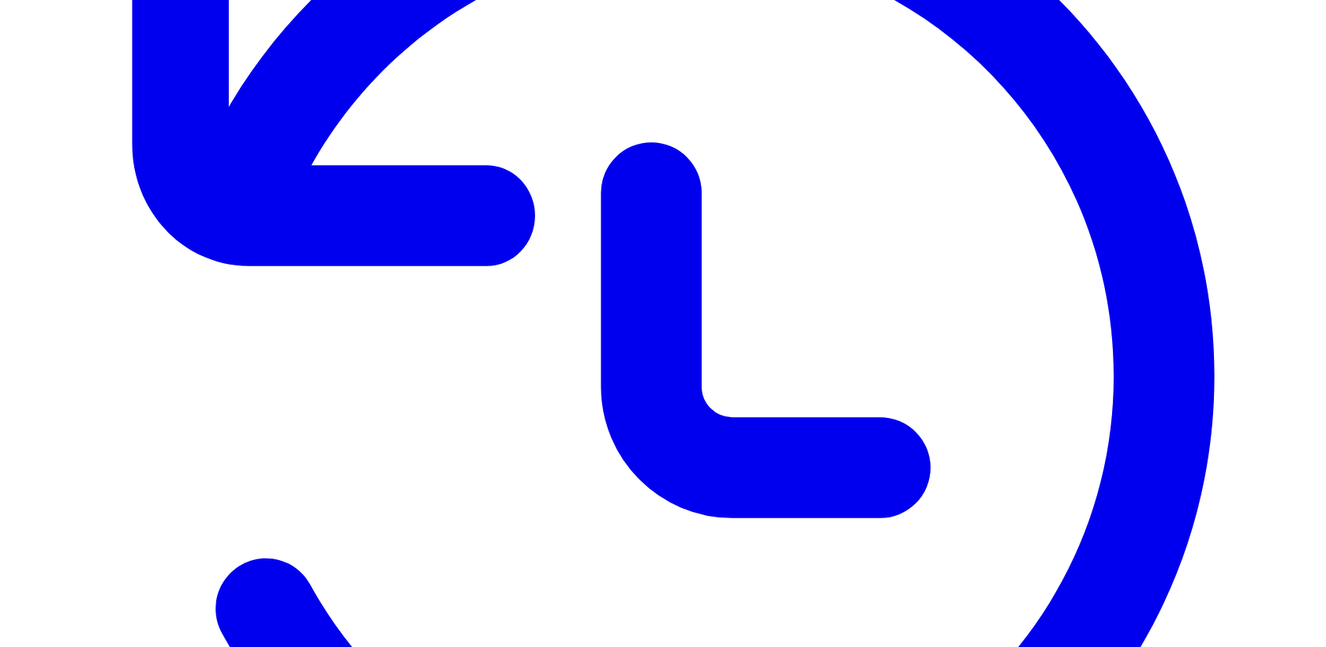
scroll to position [402, 0]
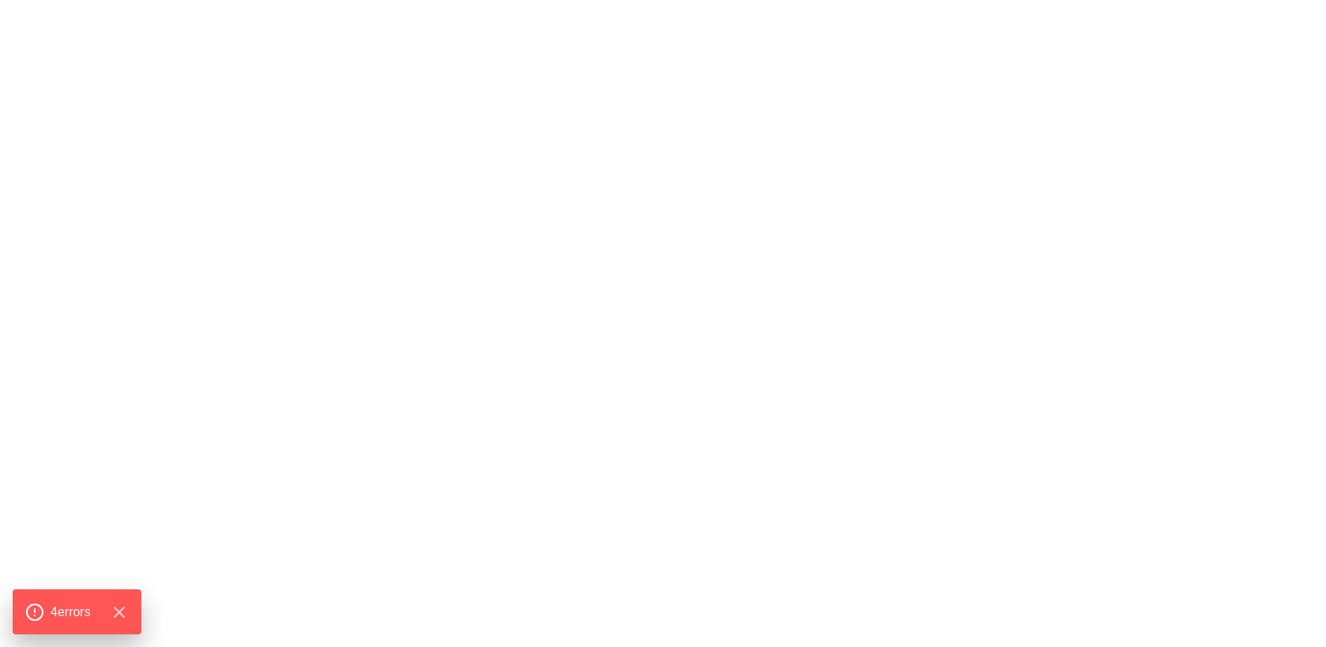
click at [86, 602] on span "4 error s" at bounding box center [70, 611] width 44 height 21
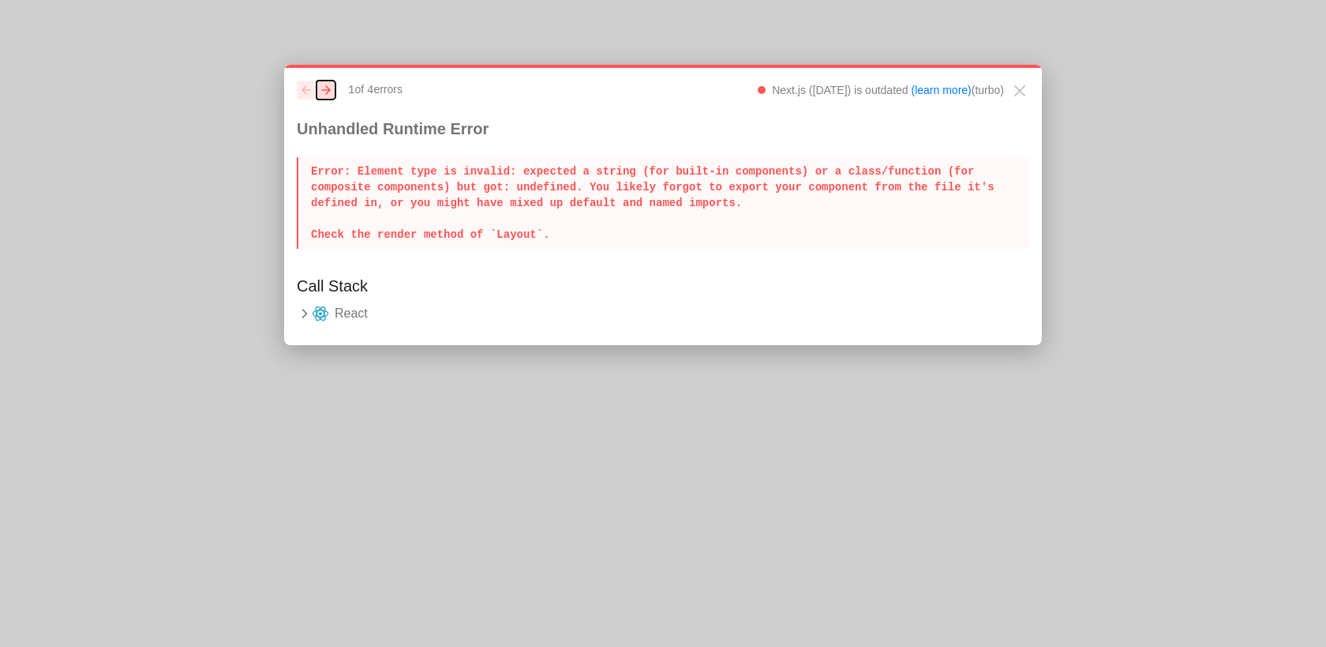
click at [332, 87] on button "next" at bounding box center [326, 90] width 19 height 19
click at [302, 96] on button "previous" at bounding box center [306, 90] width 19 height 19
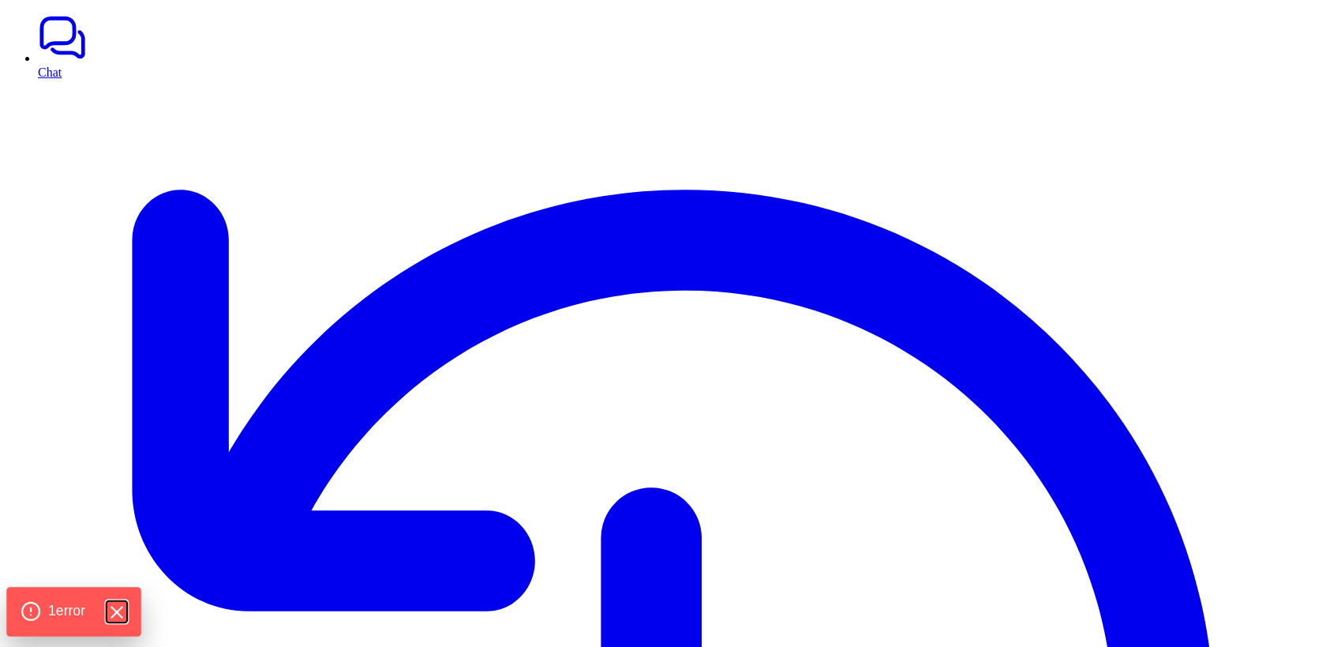
click at [118, 612] on icon "Hide Errors" at bounding box center [116, 612] width 21 height 21
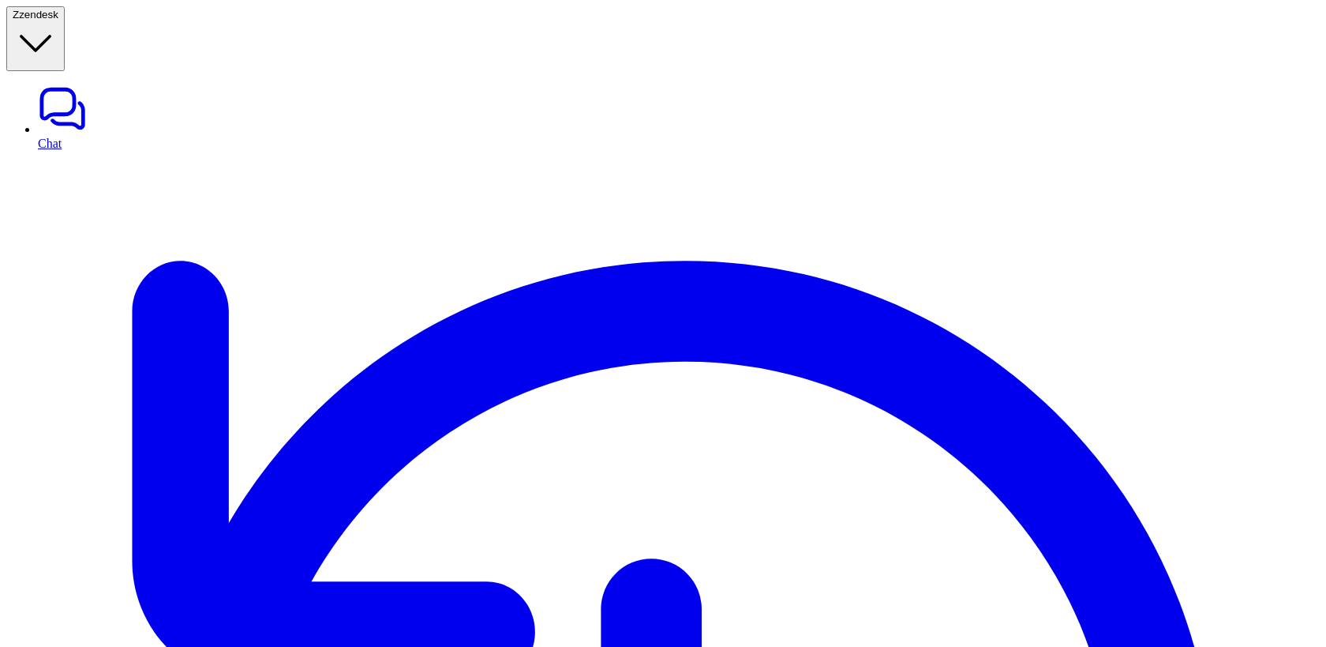
type textarea "**********"
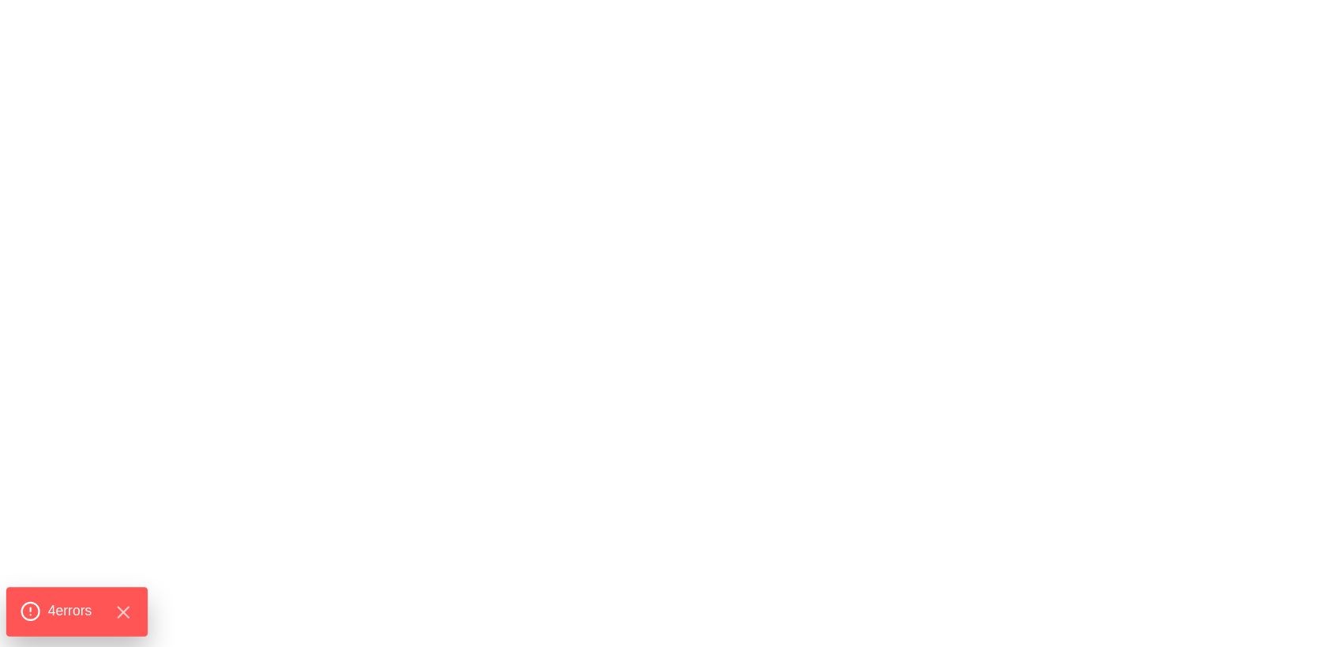
click at [68, 605] on span "4 error s" at bounding box center [70, 611] width 44 height 21
click at [73, 614] on span "4 error s" at bounding box center [70, 611] width 44 height 21
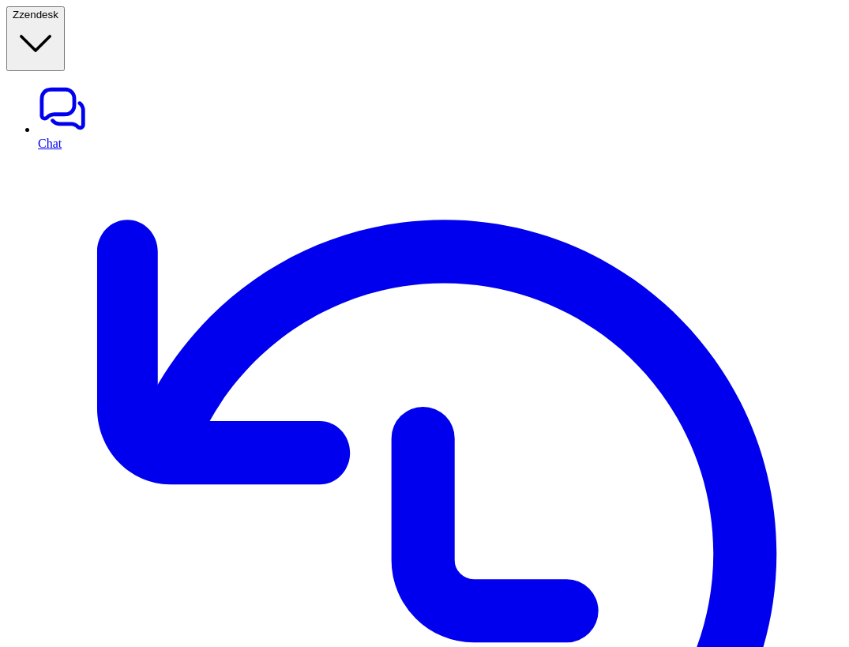
click at [65, 6] on button "Z zendesk" at bounding box center [35, 38] width 58 height 65
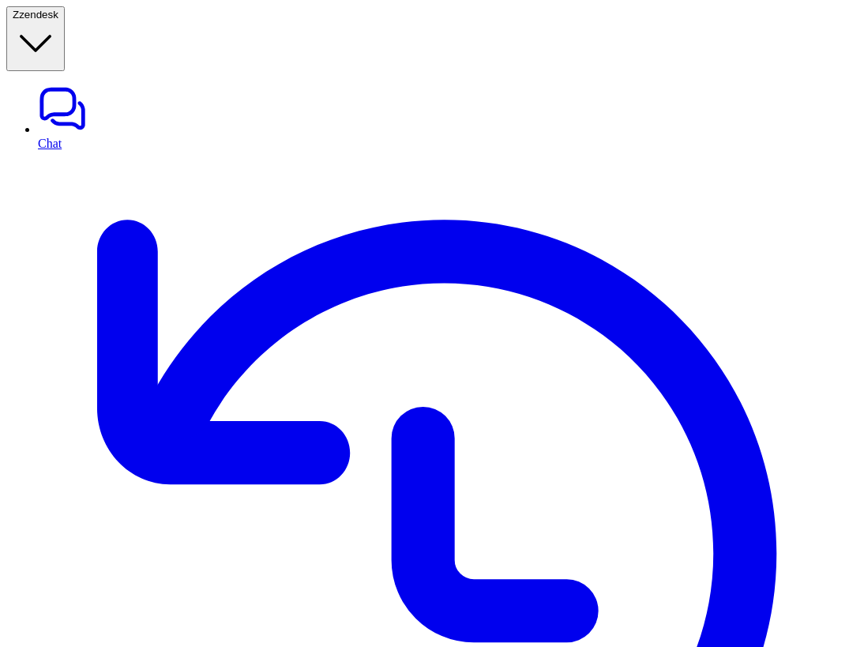
click at [58, 22] on icon "button" at bounding box center [36, 44] width 46 height 46
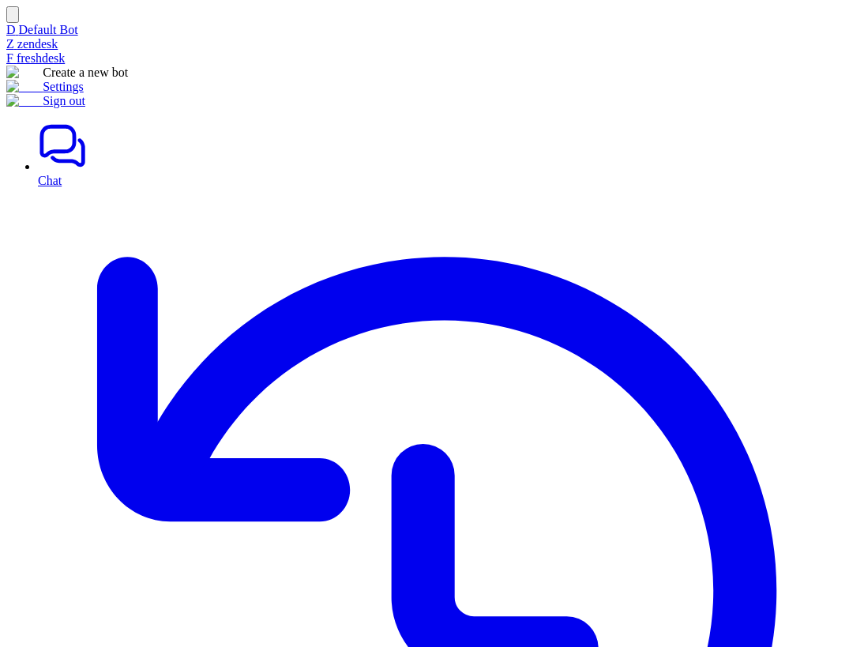
click at [66, 66] on div "F freshdesk" at bounding box center [424, 58] width 836 height 14
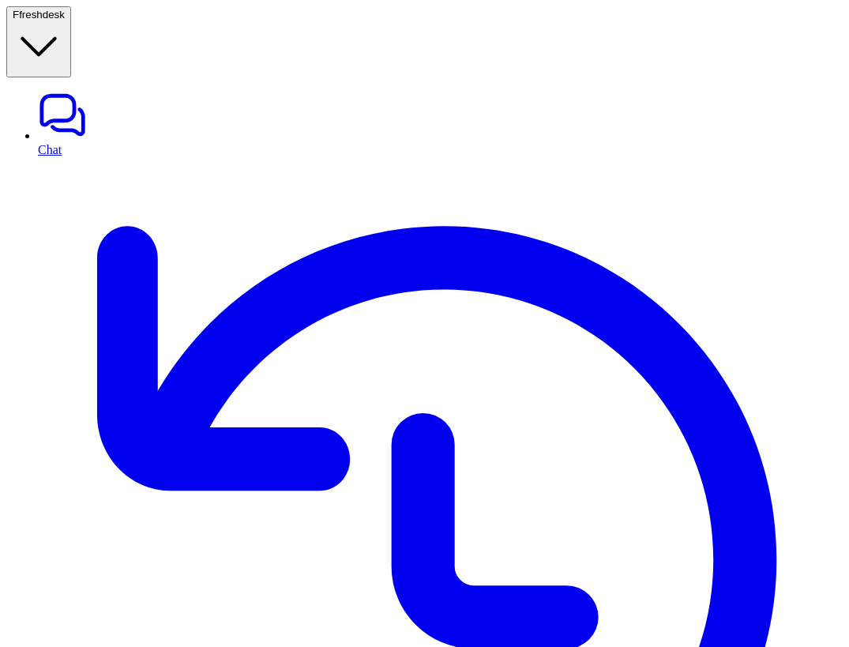
type textarea "**********"
